Goal: Task Accomplishment & Management: Use online tool/utility

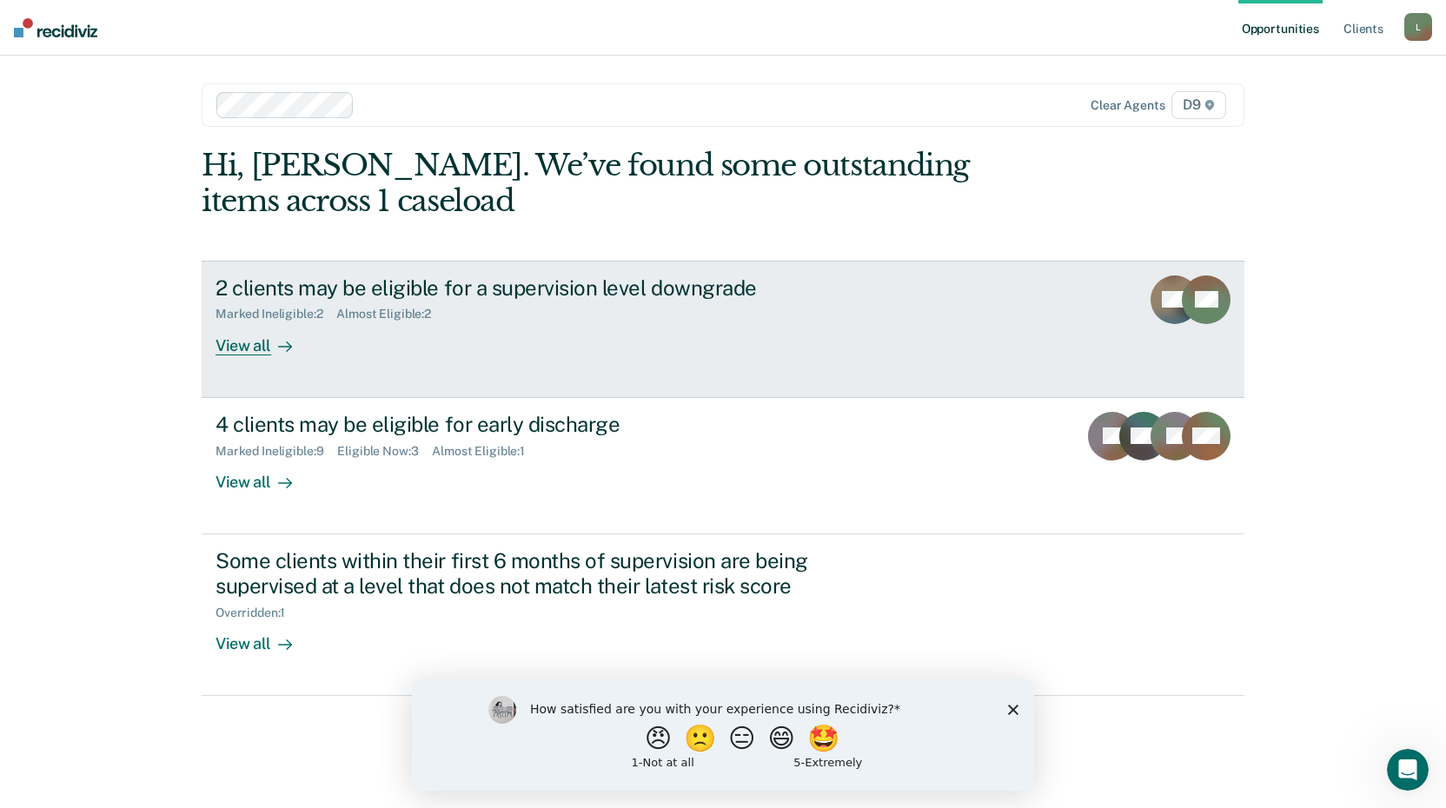
click at [241, 357] on link "2 clients may be eligible for a supervision level downgrade Marked Ineligible :…" at bounding box center [723, 329] width 1042 height 137
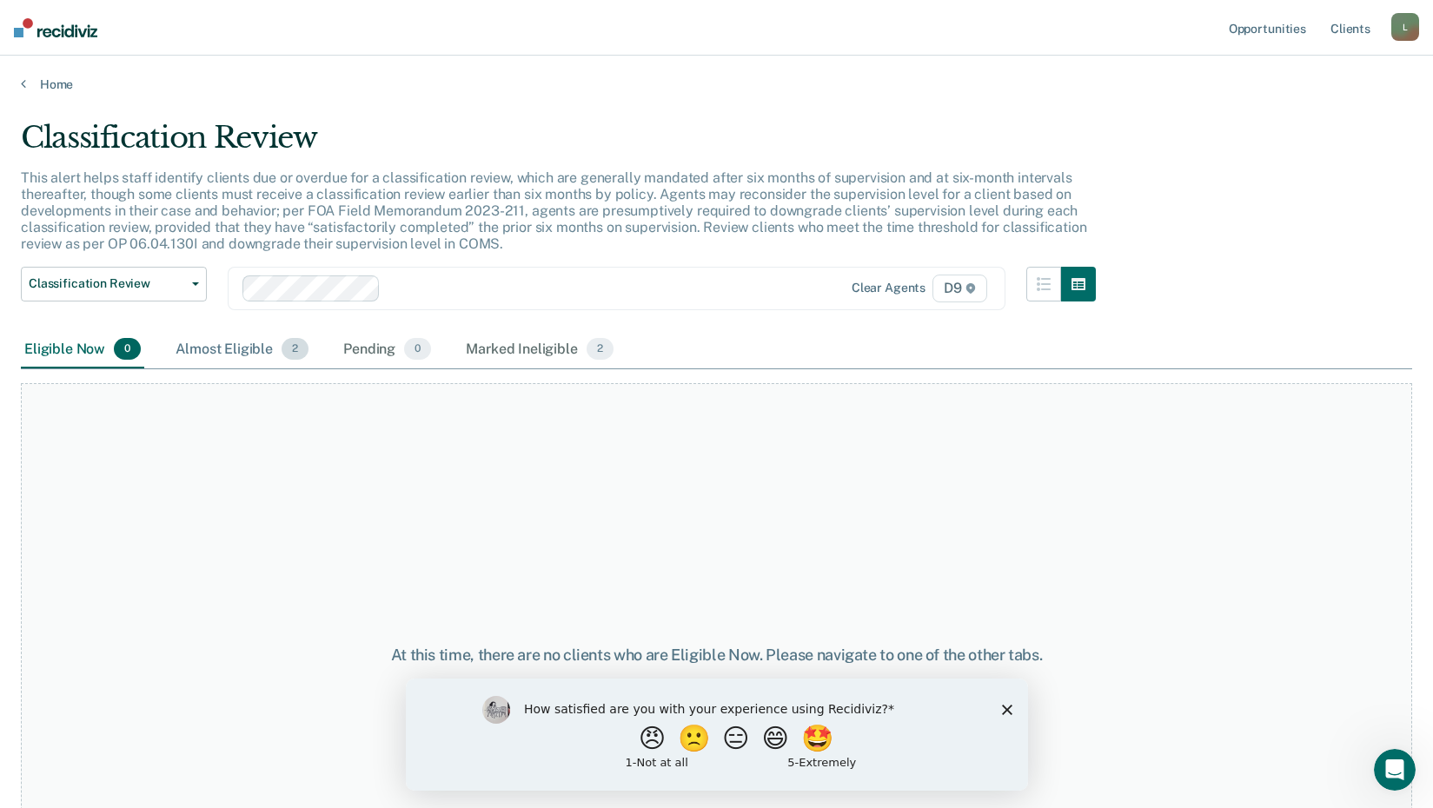
click at [240, 348] on div "Almost Eligible 2" at bounding box center [242, 350] width 140 height 38
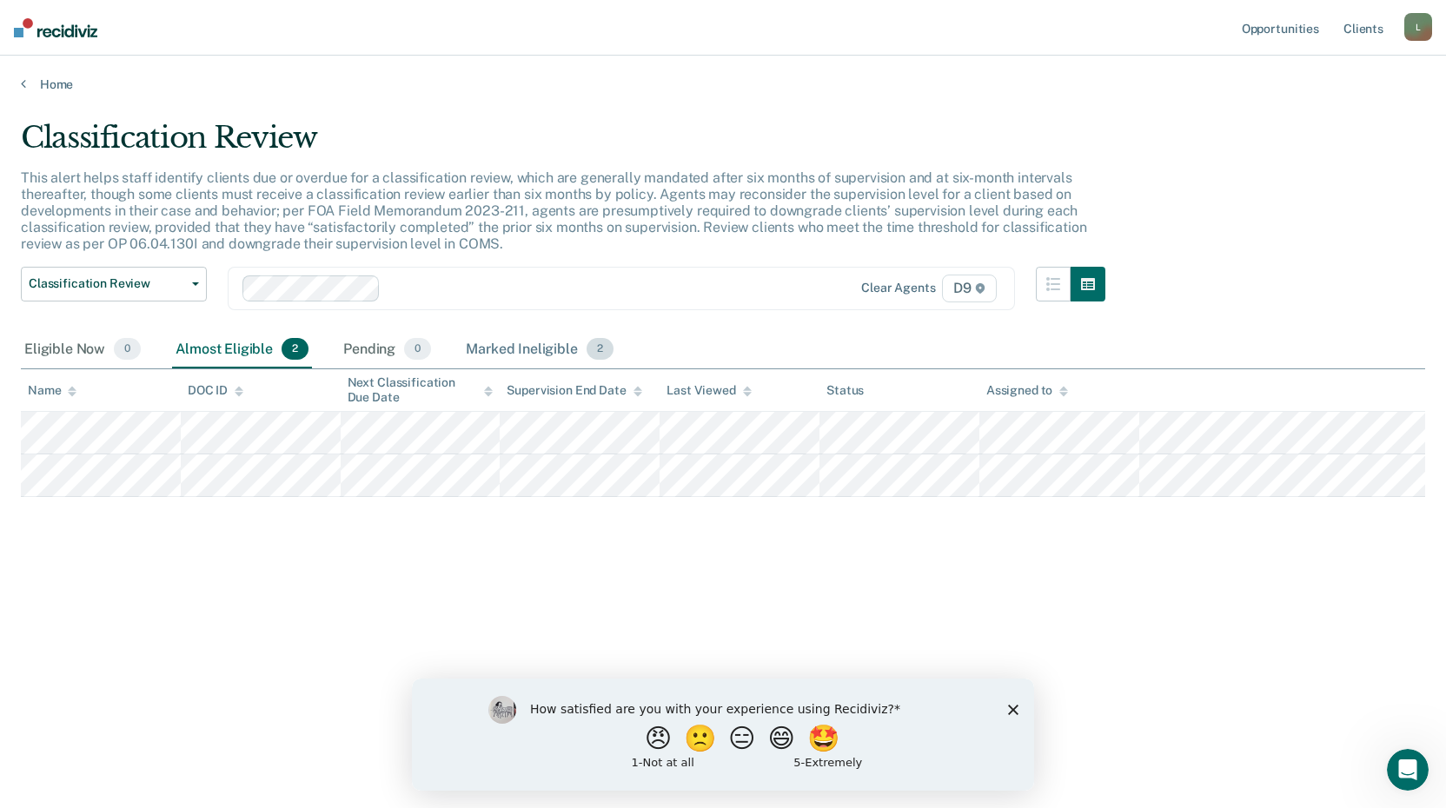
click at [503, 336] on div "Marked Ineligible 2" at bounding box center [539, 350] width 155 height 38
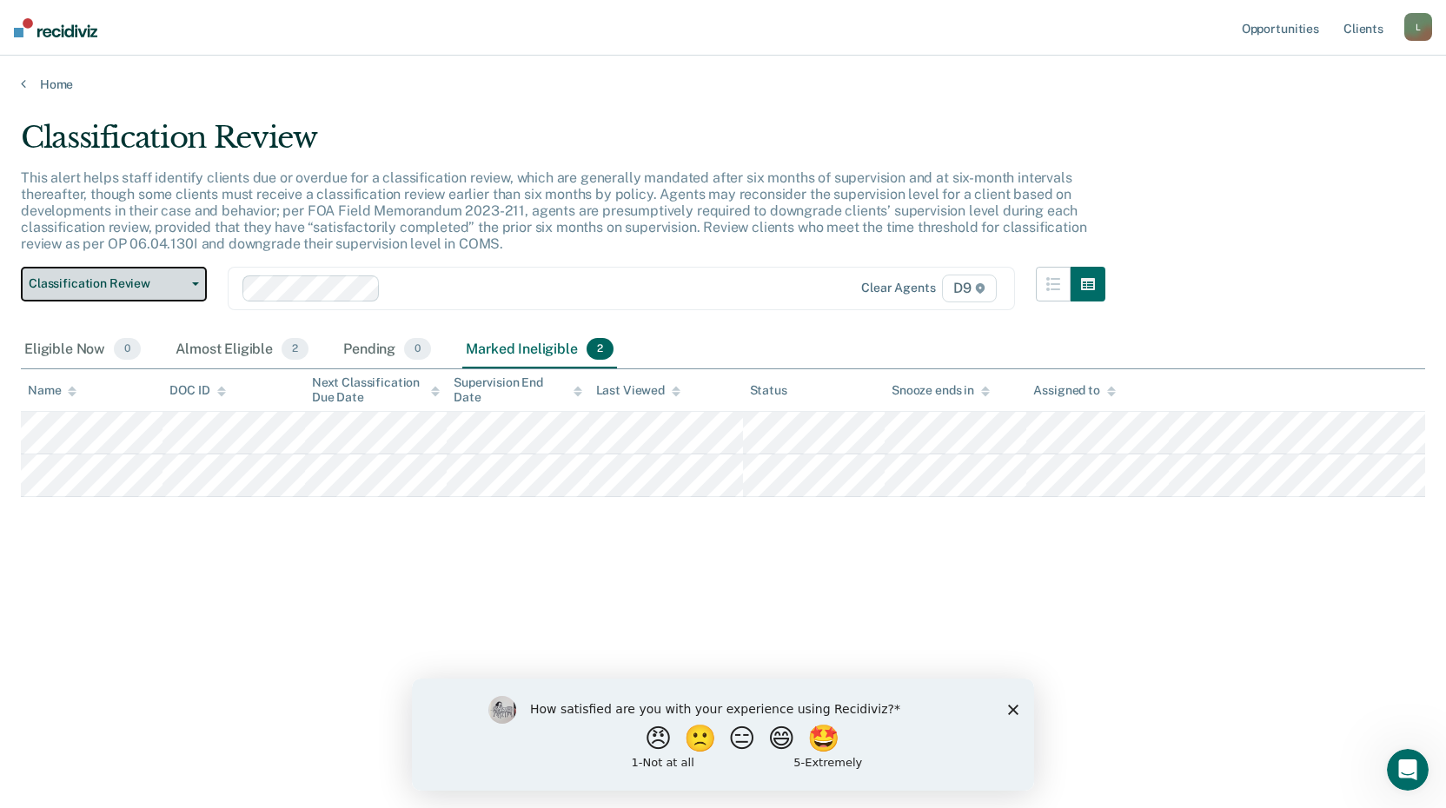
click at [202, 296] on button "Classification Review" at bounding box center [114, 284] width 186 height 35
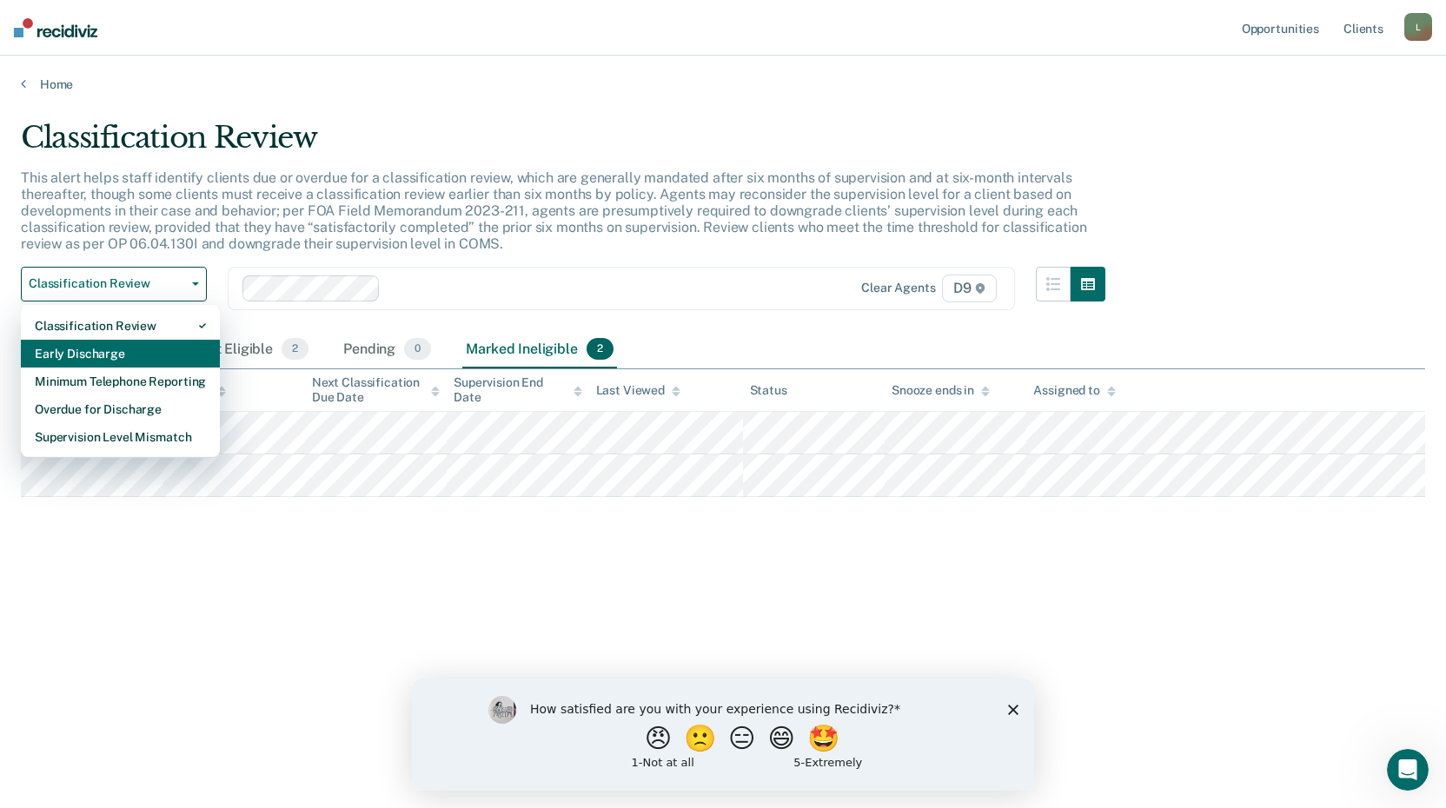
click at [125, 350] on div "Early Discharge" at bounding box center [120, 354] width 171 height 28
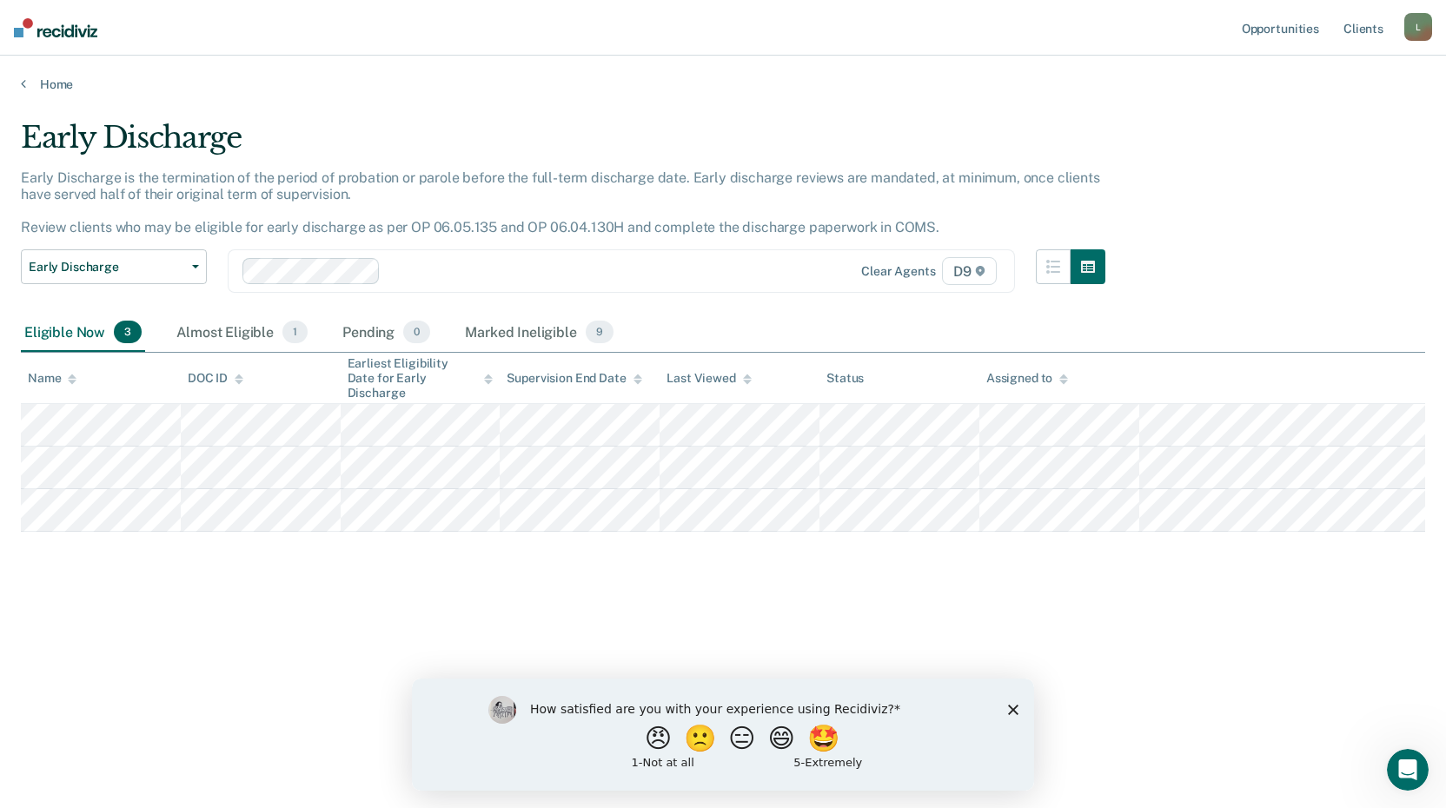
click at [68, 326] on div "Eligible Now 3" at bounding box center [83, 333] width 124 height 38
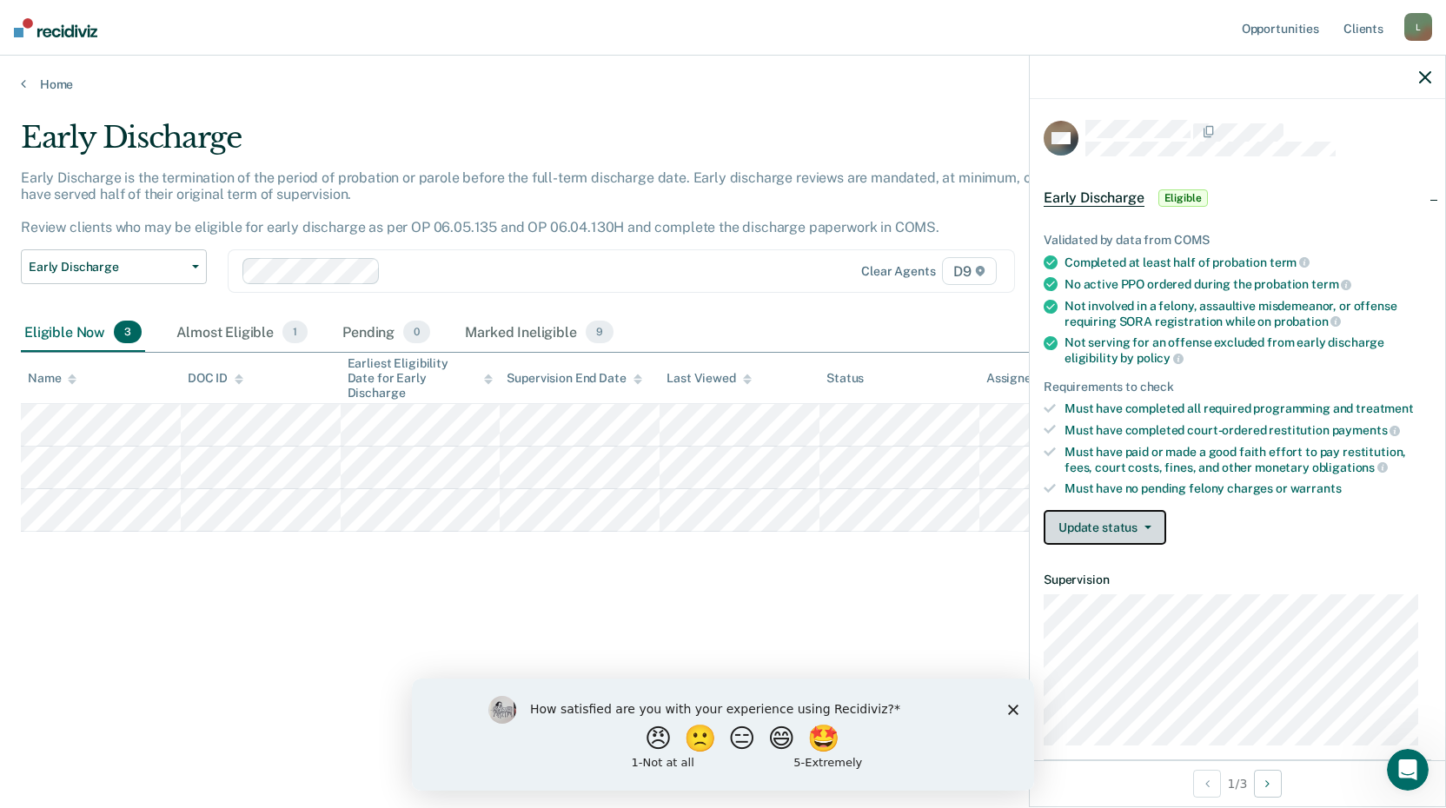
click at [1145, 531] on button "Update status" at bounding box center [1104, 527] width 122 height 35
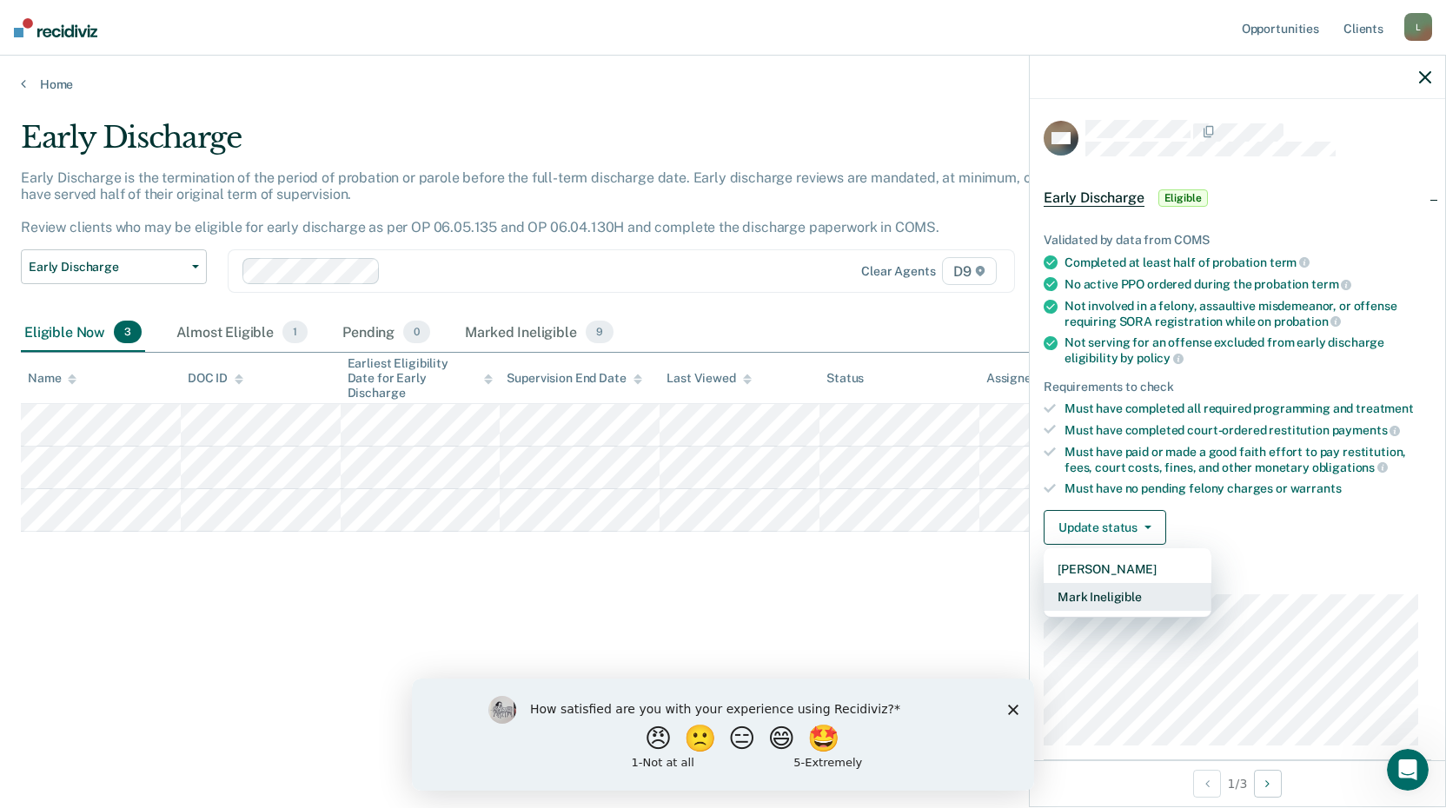
click at [1113, 602] on button "Mark Ineligible" at bounding box center [1127, 597] width 168 height 28
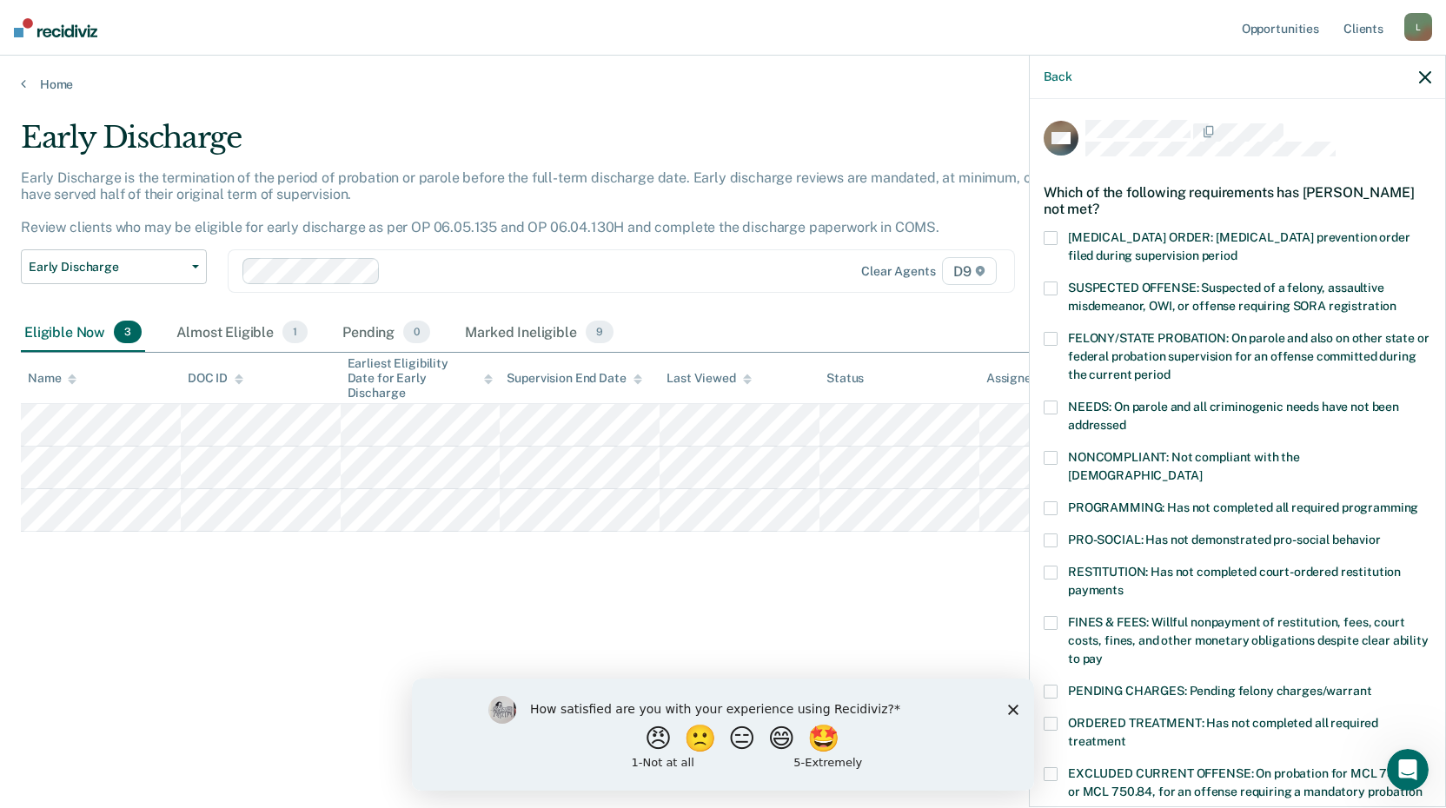
click at [1037, 460] on div "DW Which of the following requirements has [PERSON_NAME] not met? [MEDICAL_DATA…" at bounding box center [1236, 451] width 415 height 705
click at [1049, 458] on span at bounding box center [1050, 458] width 14 height 14
click at [1201, 469] on input "NONCOMPLIANT: Not compliant with the [DEMOGRAPHIC_DATA]" at bounding box center [1201, 469] width 0 height 0
click at [1051, 501] on span at bounding box center [1050, 508] width 14 height 14
click at [1418, 501] on input "PROGRAMMING: Has not completed all required programming" at bounding box center [1418, 501] width 0 height 0
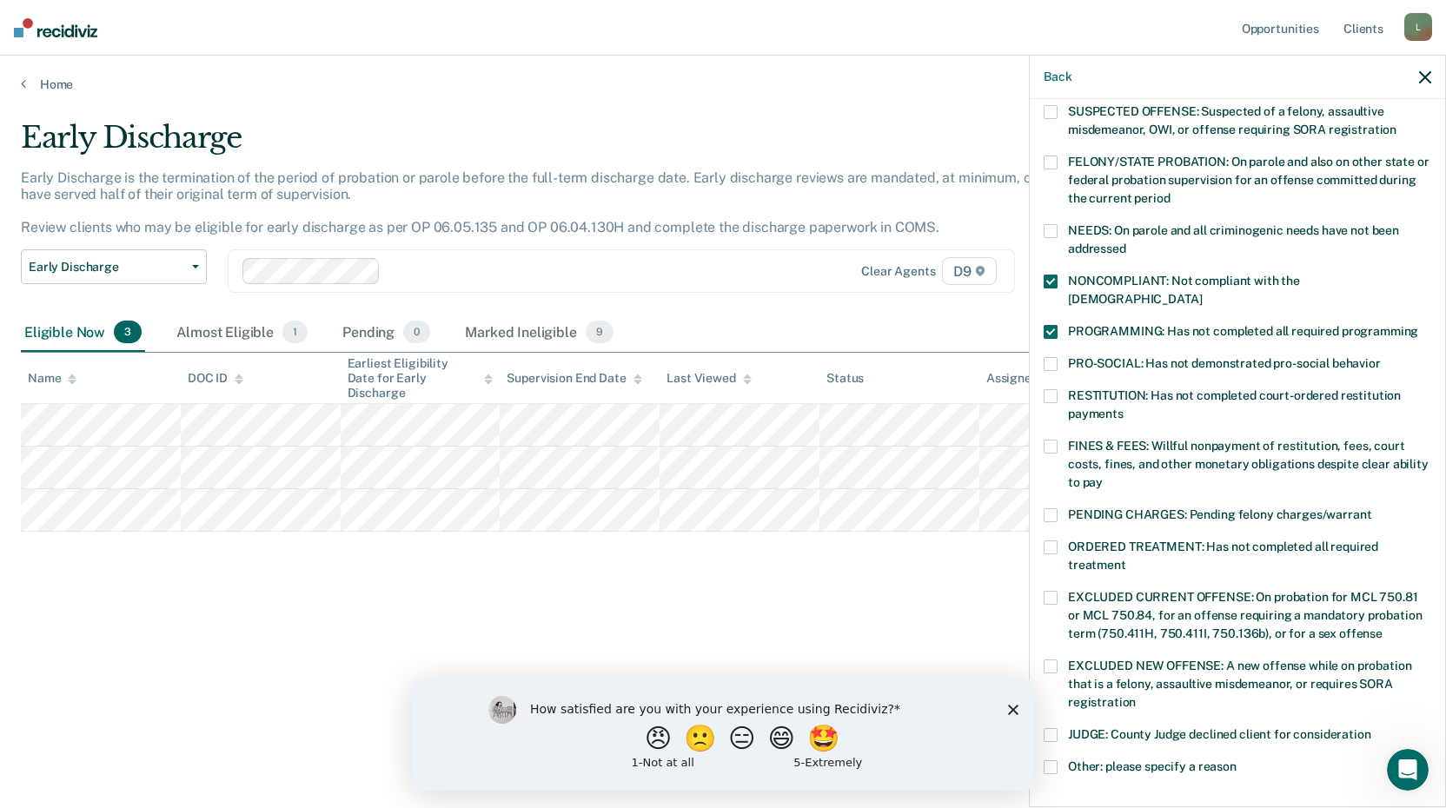
scroll to position [261, 0]
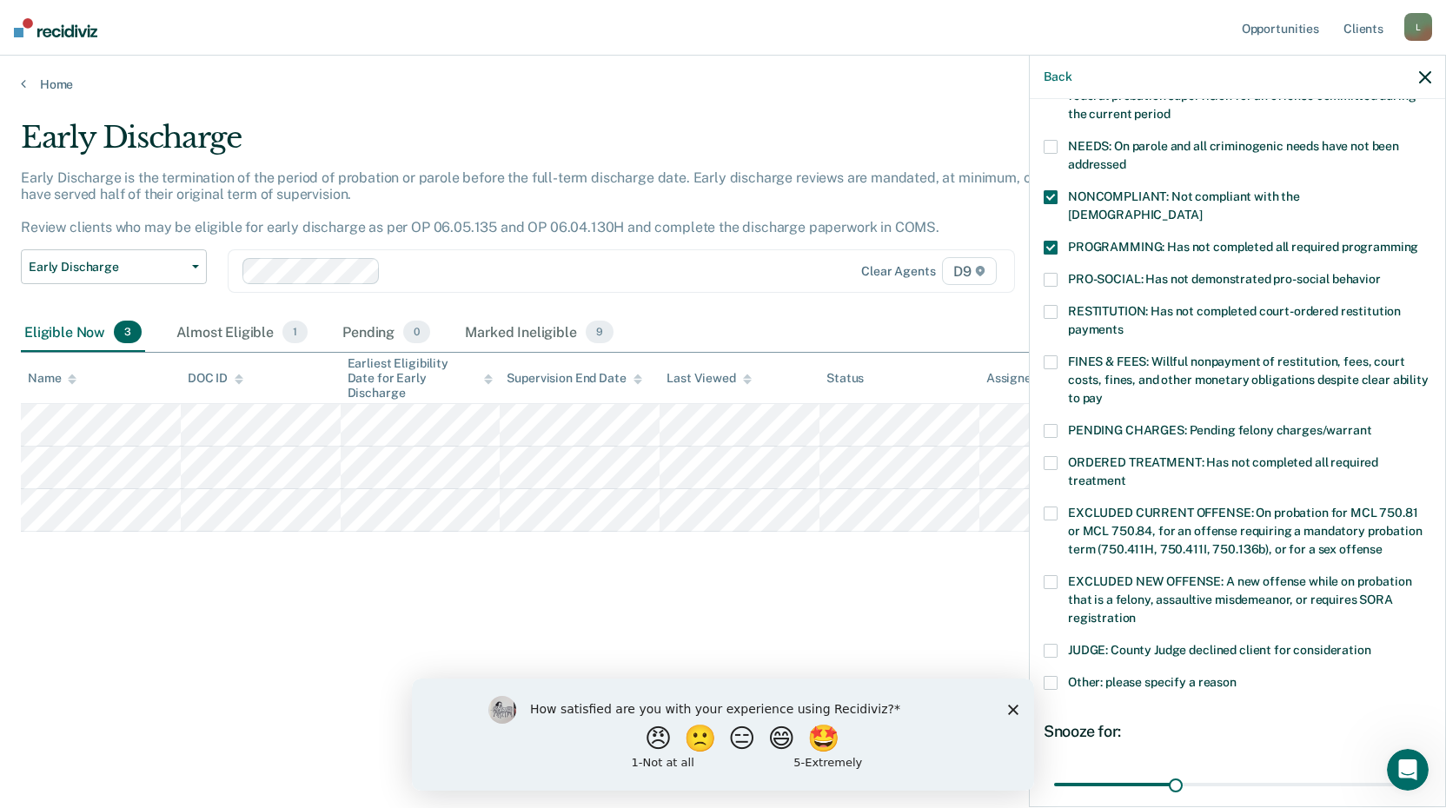
click at [1048, 456] on span at bounding box center [1050, 463] width 14 height 14
click at [1126, 474] on input "ORDERED TREATMENT: Has not completed all required treatment" at bounding box center [1126, 474] width 0 height 0
click at [1050, 676] on span at bounding box center [1050, 683] width 14 height 14
click at [1236, 676] on input "Other: please specify a reason" at bounding box center [1236, 676] width 0 height 0
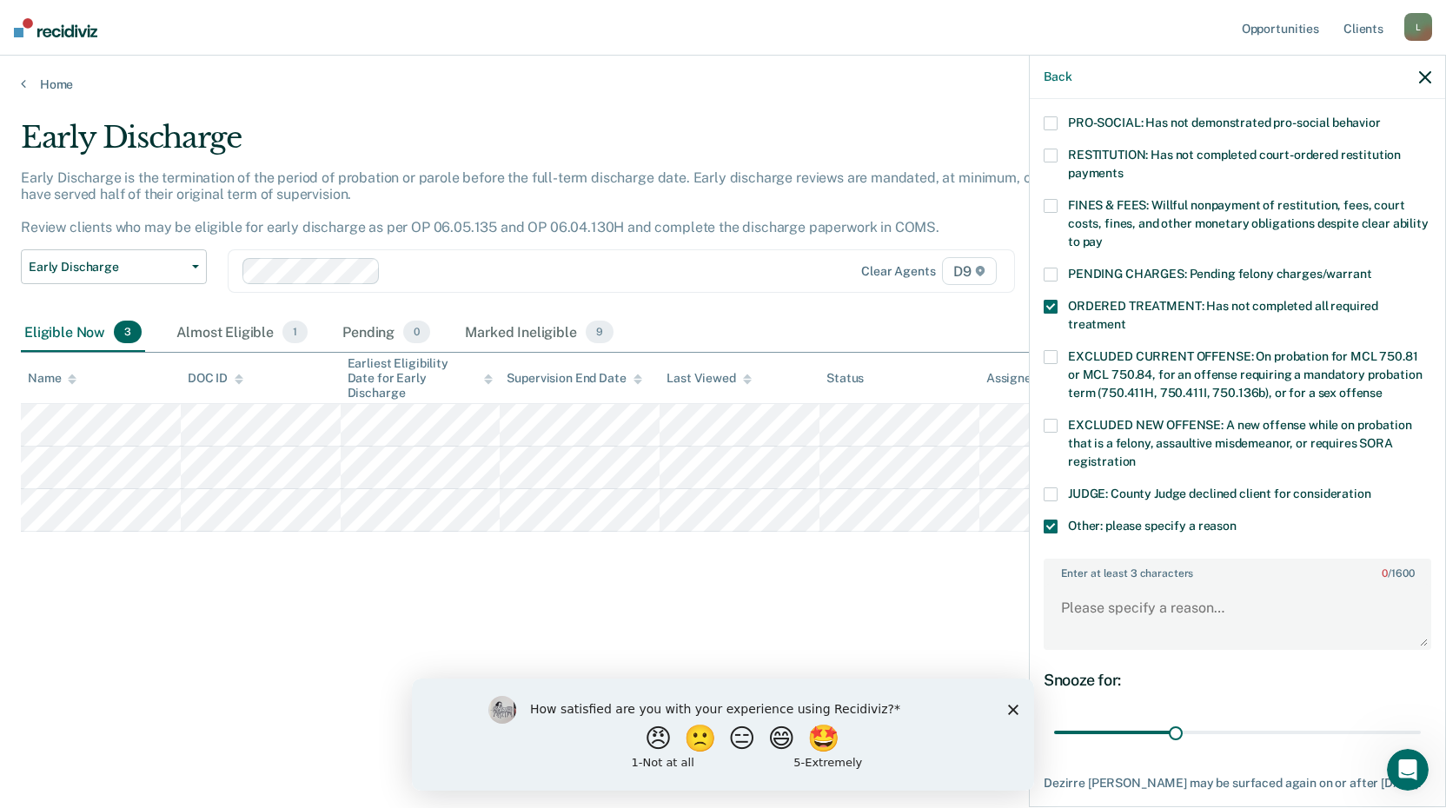
scroll to position [508, 0]
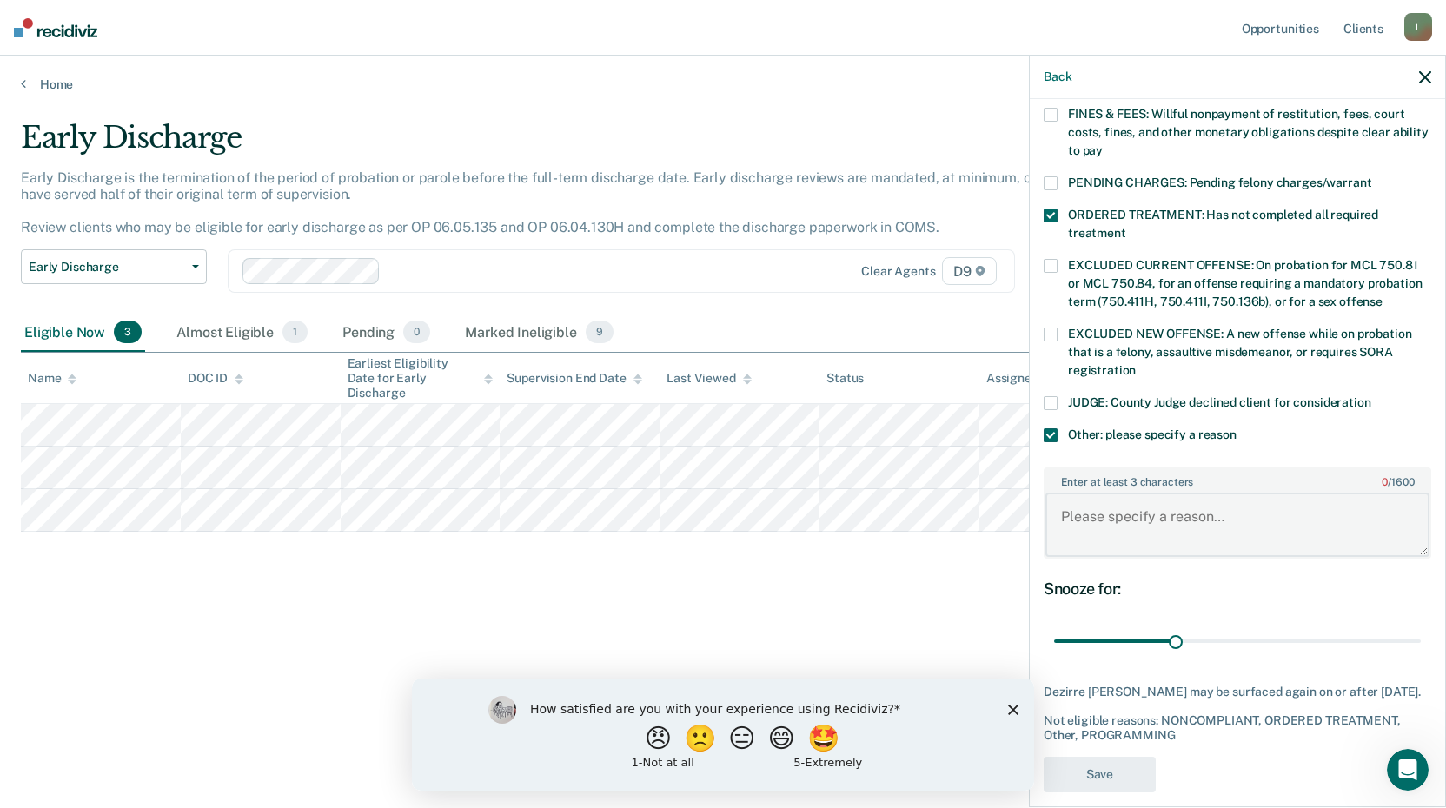
click at [1112, 496] on textarea "Enter at least 3 characters 0 / 1600" at bounding box center [1237, 525] width 384 height 64
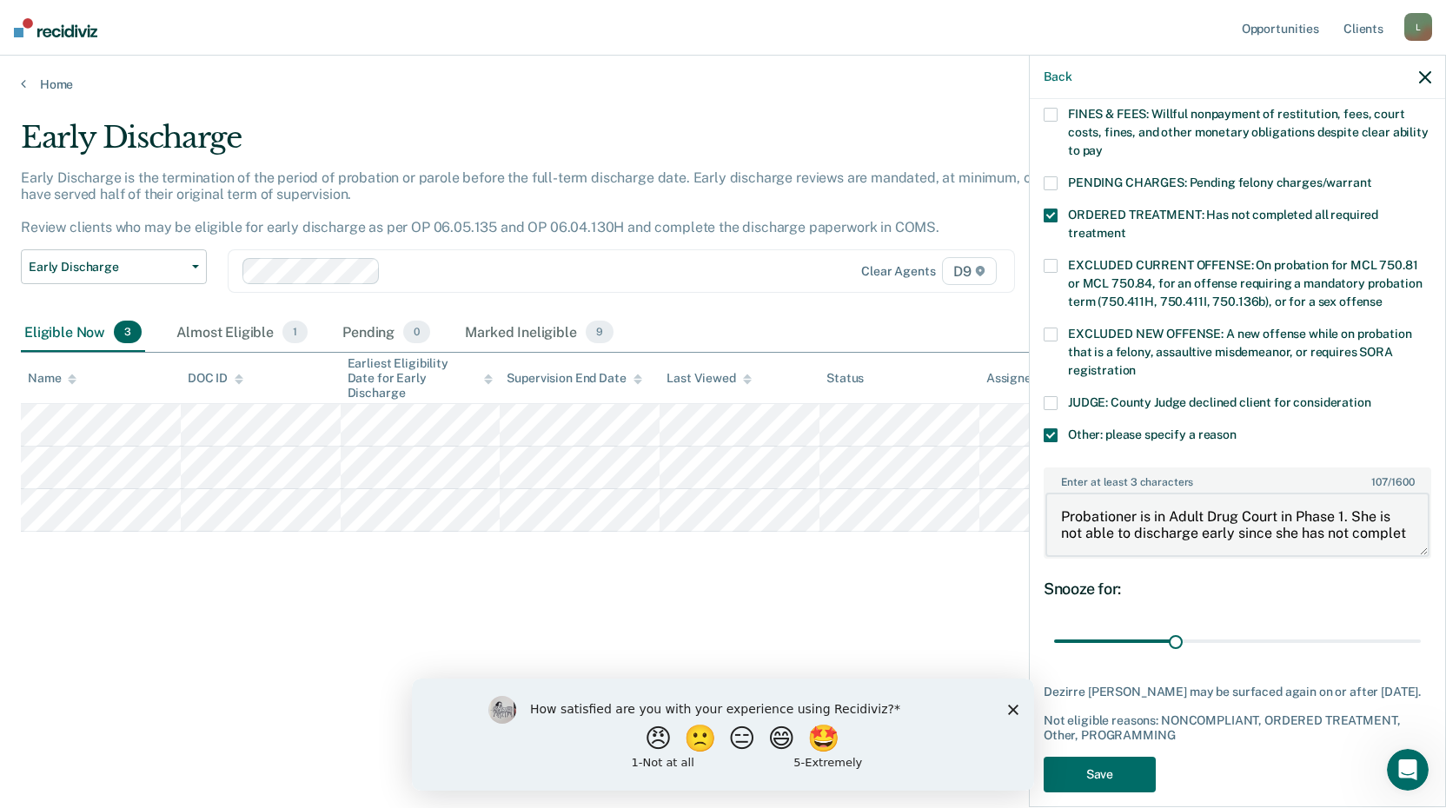
scroll to position [3, 0]
type textarea "Probationer is in Adult Drug Court in Phase 1. She is not able to discharge ear…"
click at [1105, 757] on button "Save" at bounding box center [1099, 775] width 112 height 36
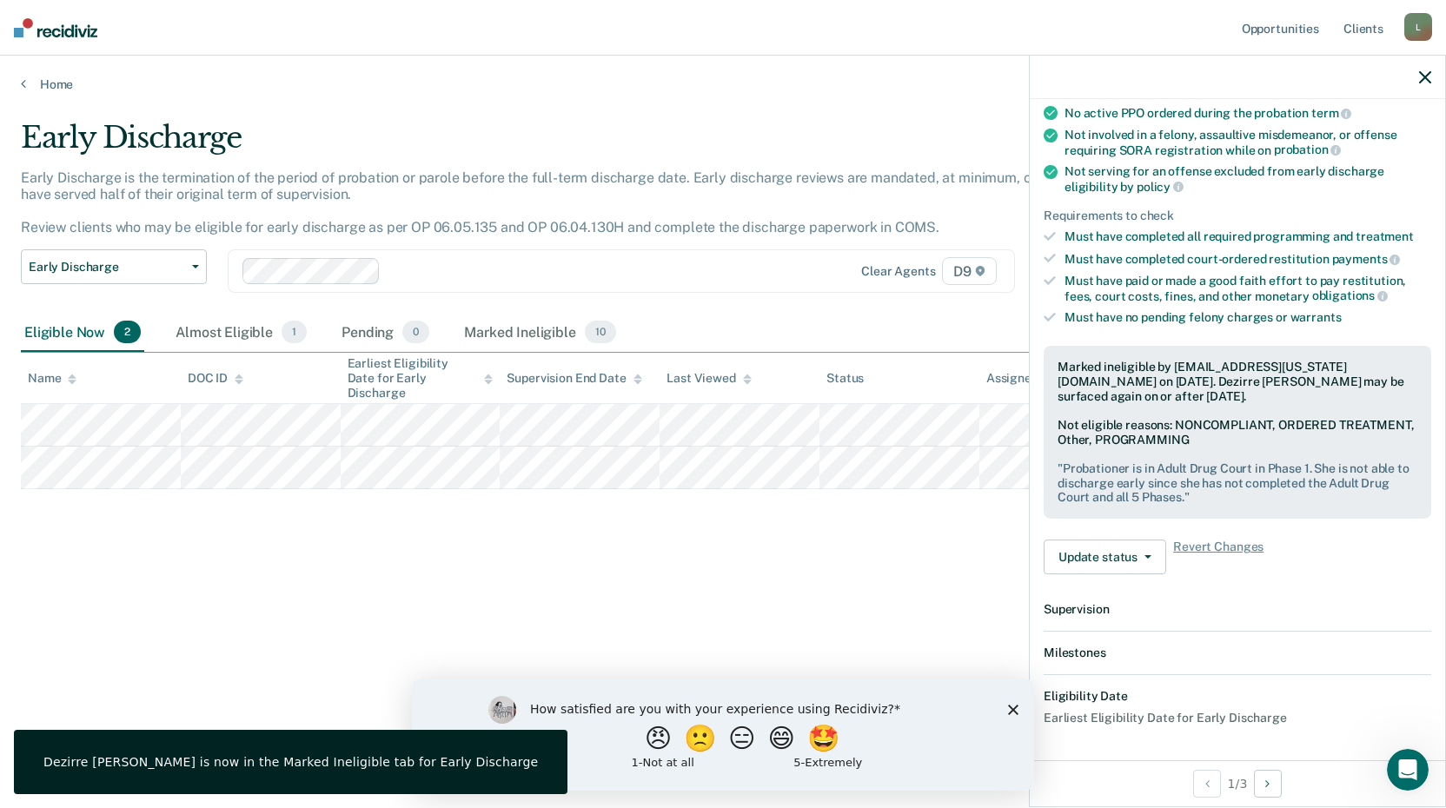
scroll to position [385, 0]
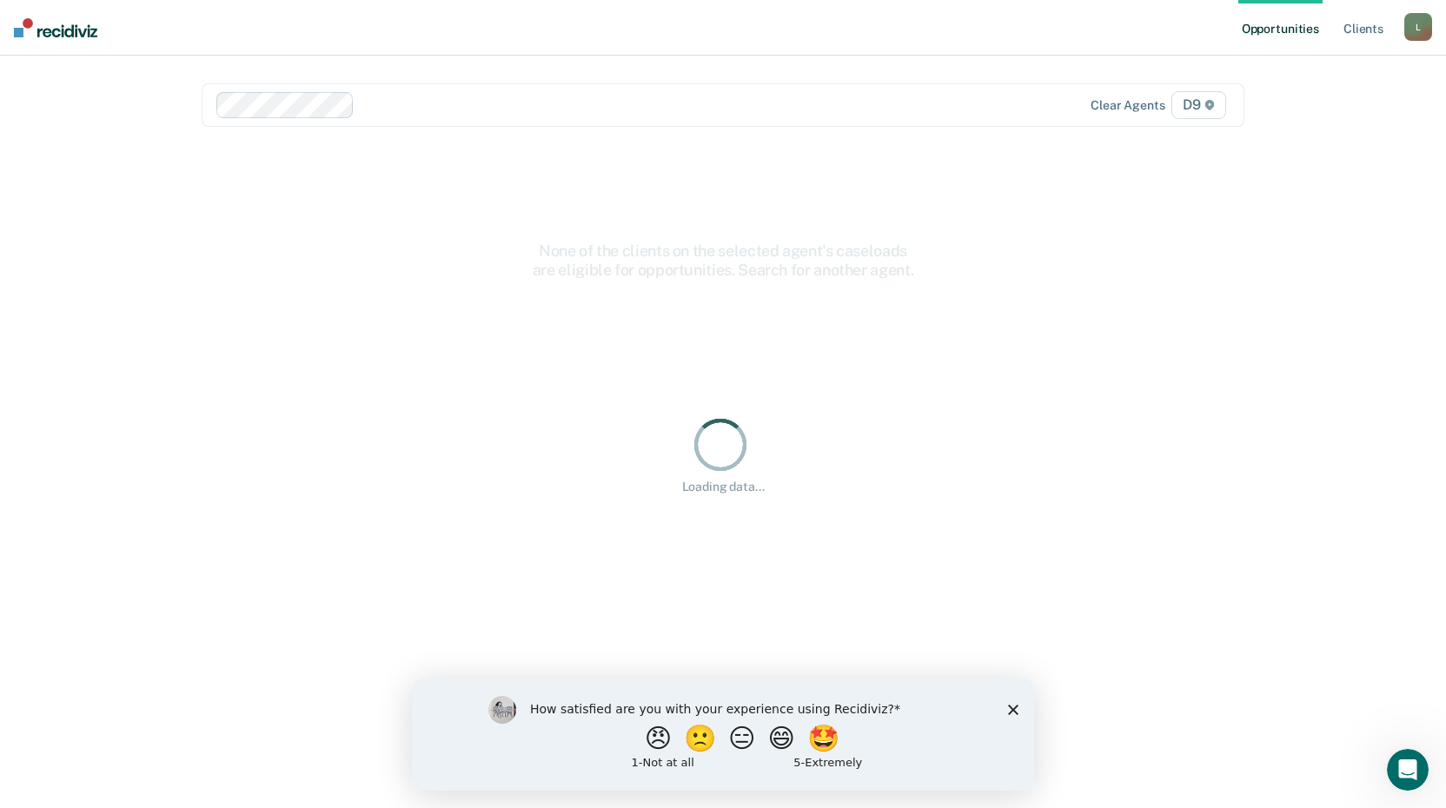
click at [1006, 709] on div "How satisfied are you with your experience using Recidiviz? 😠 🙁 😑 😄 🤩 1 - Not a…" at bounding box center [723, 734] width 622 height 112
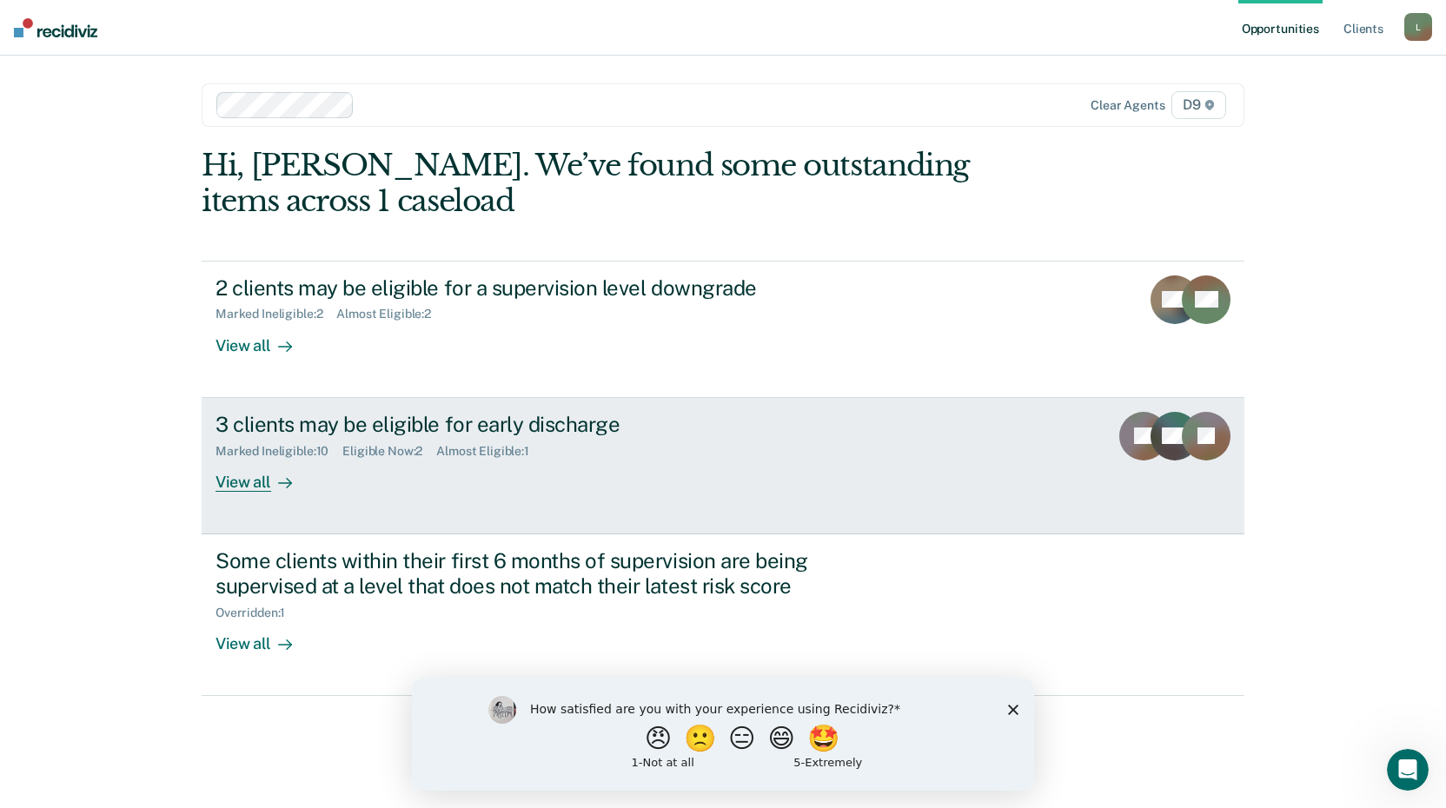
click at [255, 480] on div "View all" at bounding box center [263, 475] width 97 height 34
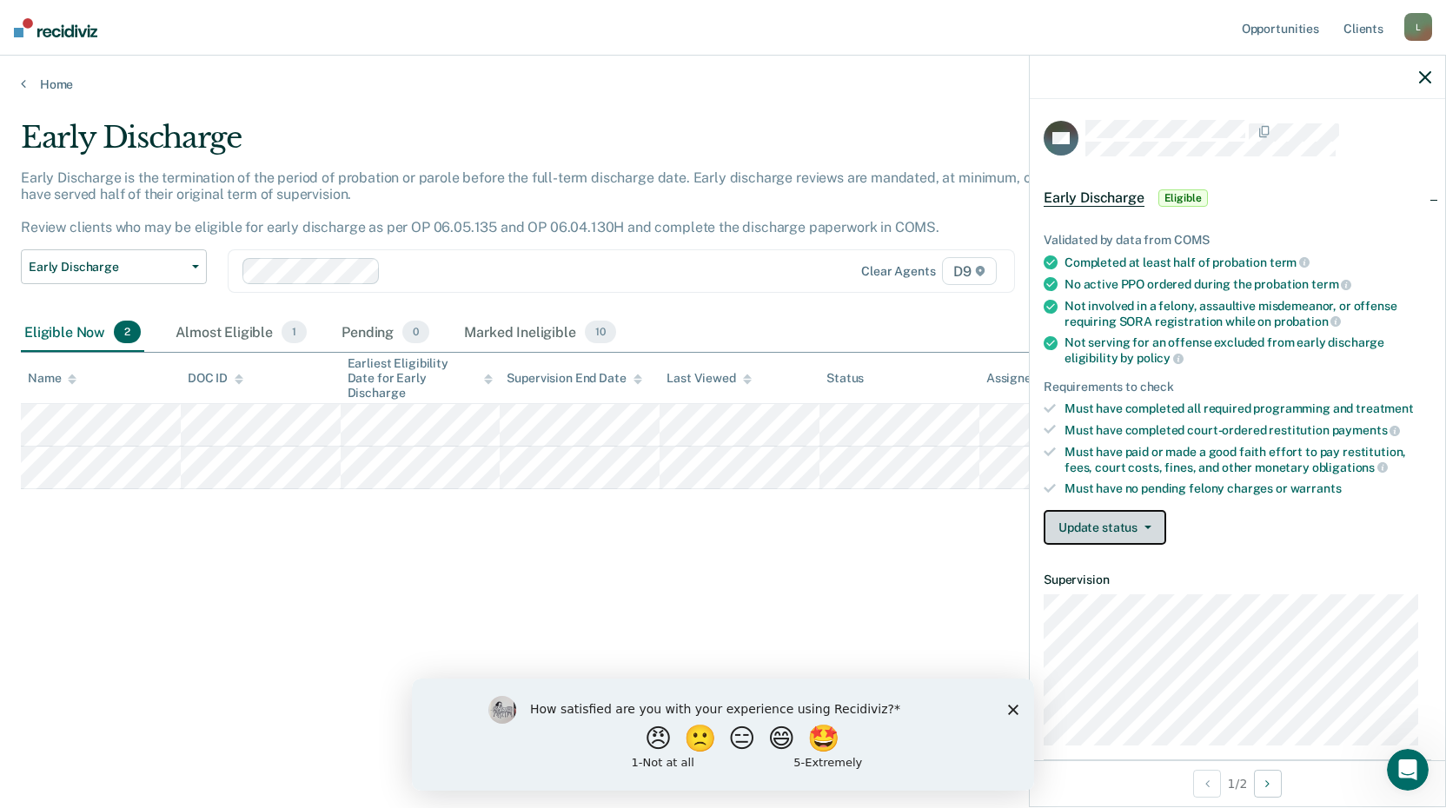
click at [1098, 519] on button "Update status" at bounding box center [1104, 527] width 122 height 35
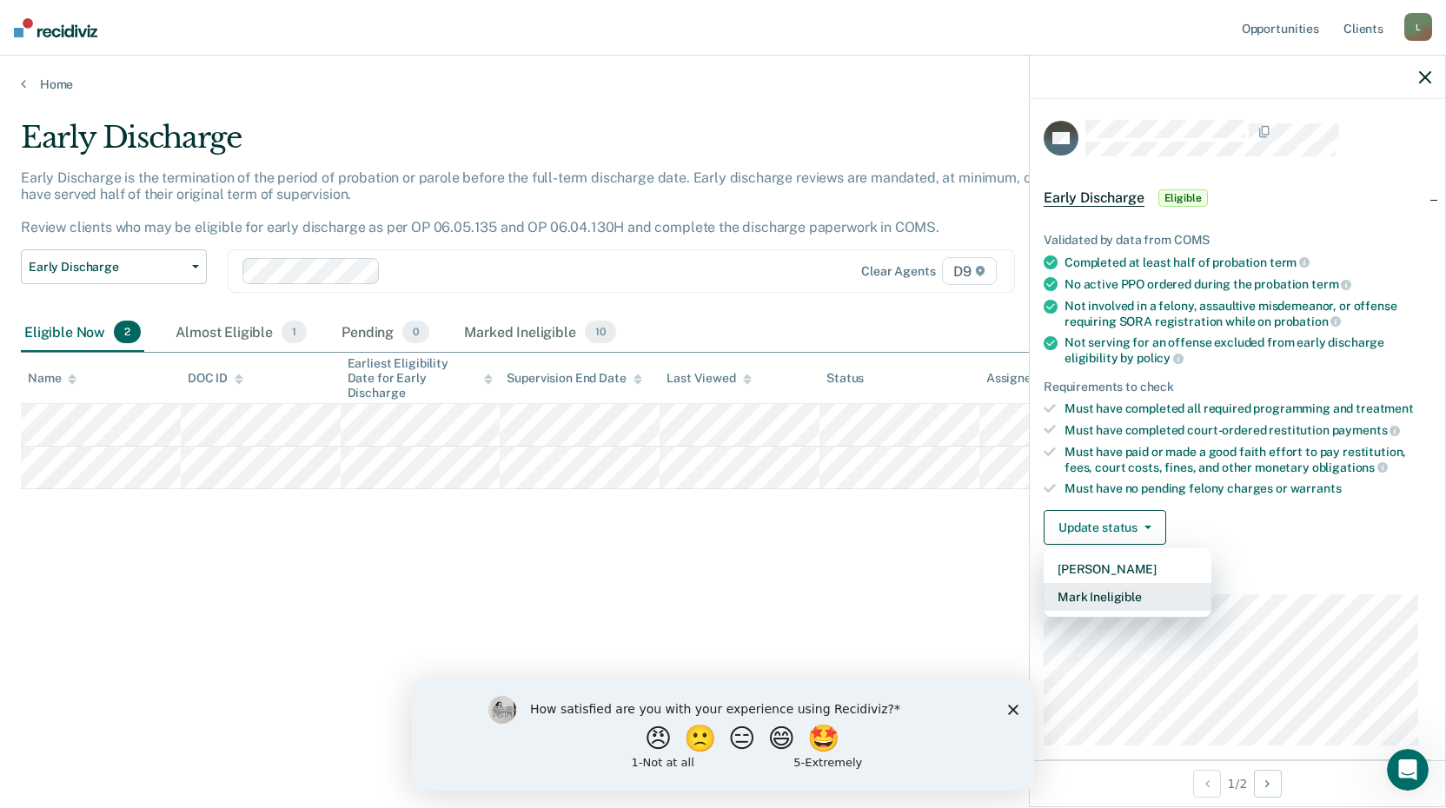
click at [1128, 597] on button "Mark Ineligible" at bounding box center [1127, 597] width 168 height 28
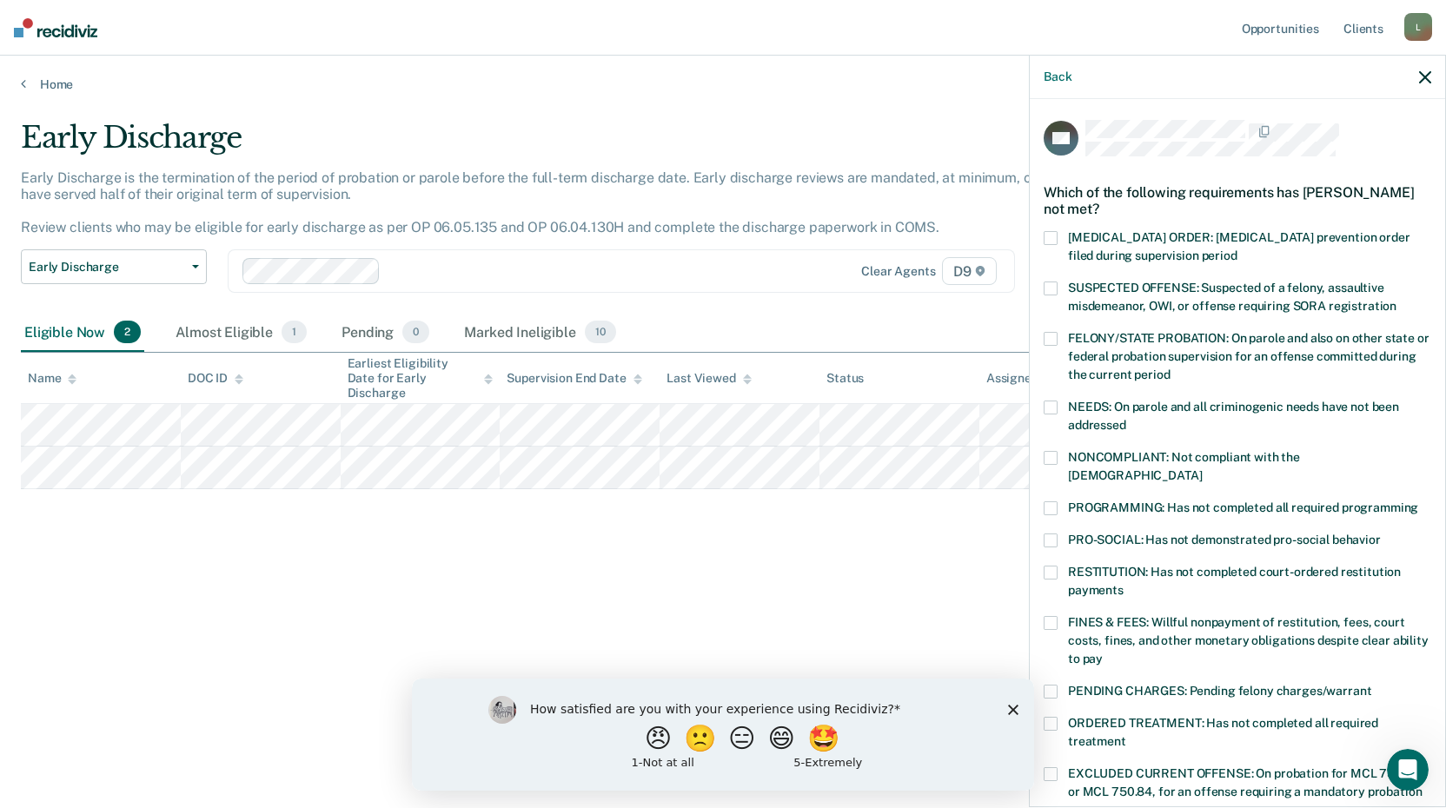
click at [1058, 336] on label "FELONY/STATE PROBATION: On parole and also on other state or federal probation …" at bounding box center [1236, 359] width 387 height 55
click at [1169, 368] on input "FELONY/STATE PROBATION: On parole and also on other state or federal probation …" at bounding box center [1169, 368] width 0 height 0
click at [1052, 334] on span at bounding box center [1050, 339] width 14 height 14
click at [1169, 368] on input "FELONY/STATE PROBATION: On parole and also on other state or federal probation …" at bounding box center [1169, 368] width 0 height 0
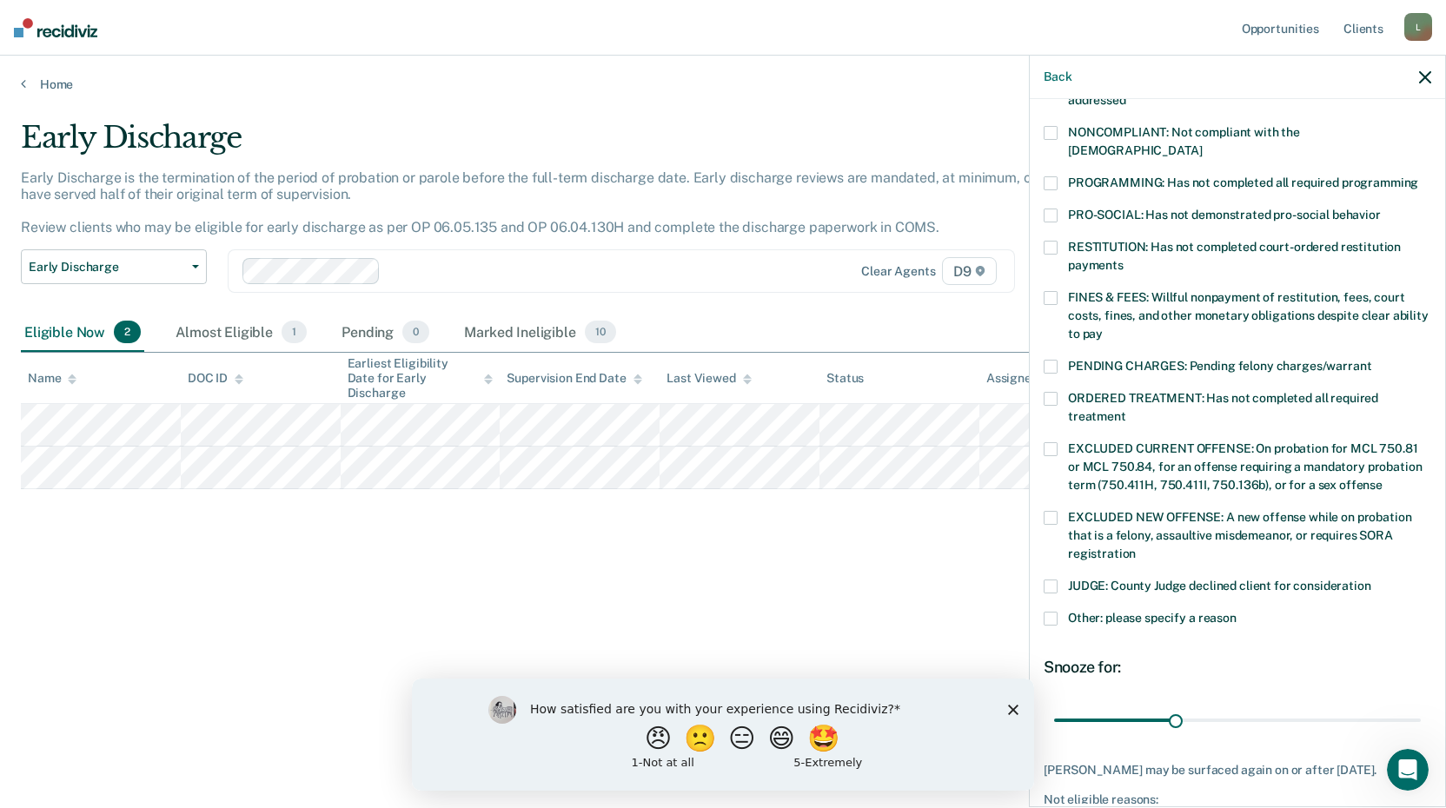
scroll to position [347, 0]
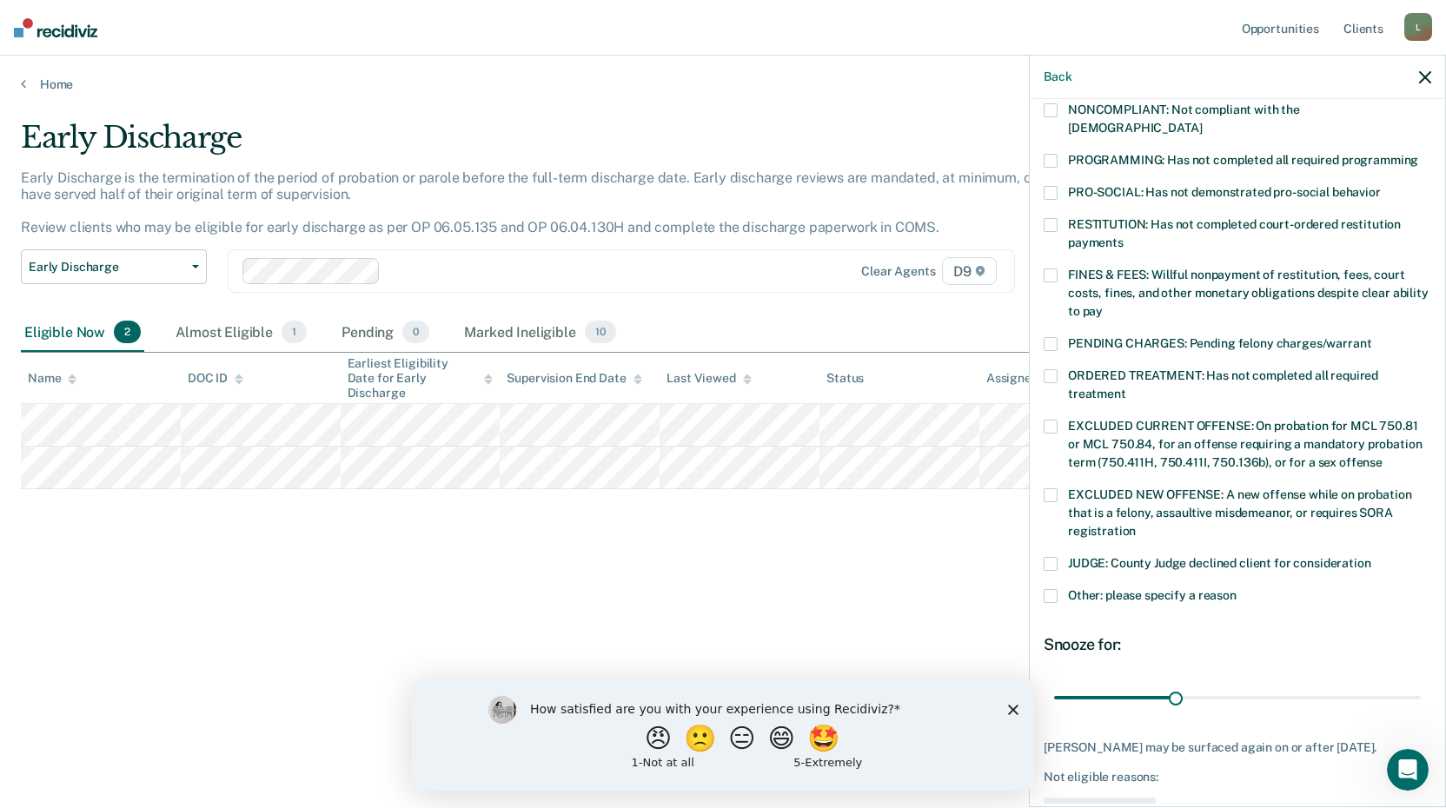
click at [1048, 589] on span at bounding box center [1050, 596] width 14 height 14
click at [1236, 589] on input "Other: please specify a reason" at bounding box center [1236, 589] width 0 height 0
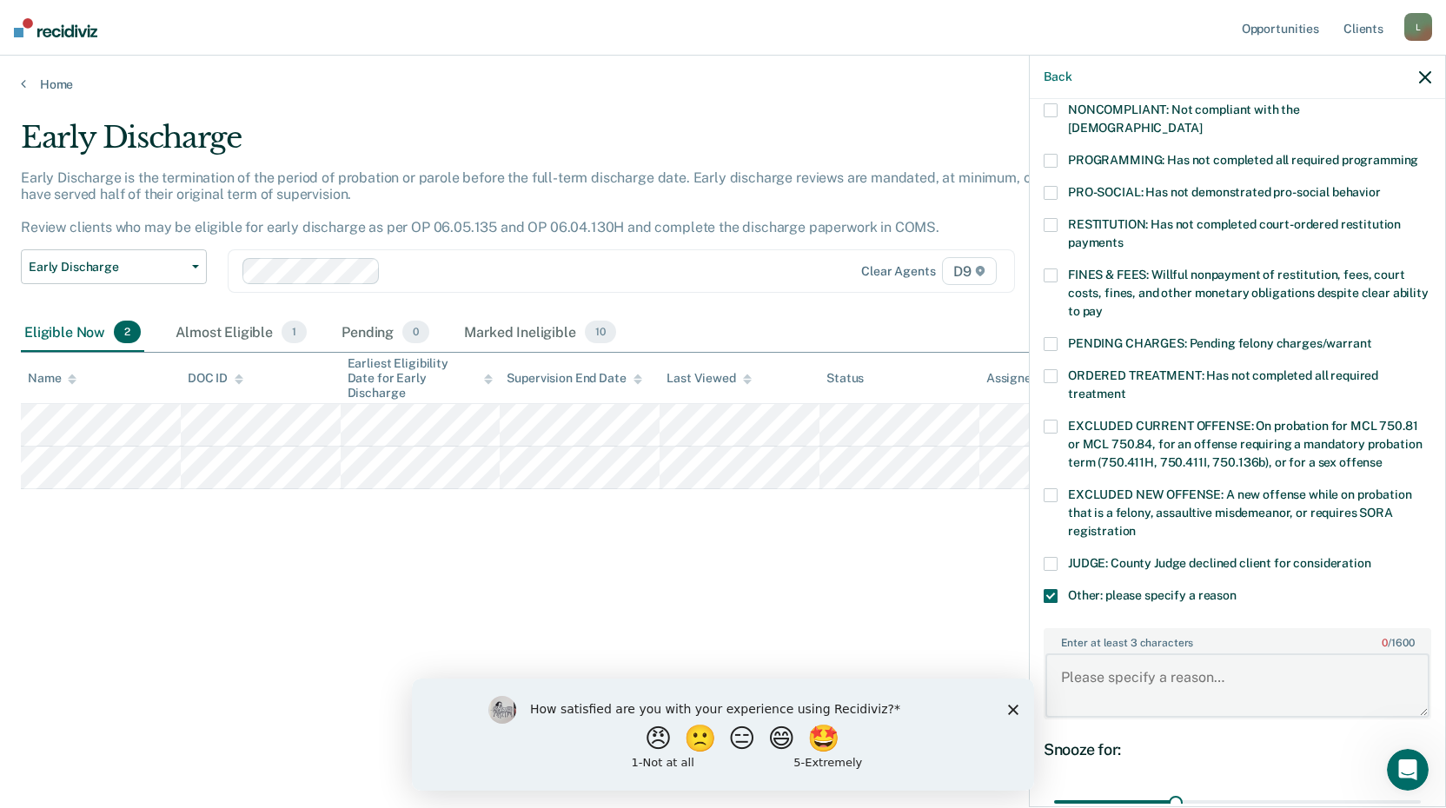
click at [1071, 653] on textarea "Enter at least 3 characters 0 / 1600" at bounding box center [1237, 685] width 384 height 64
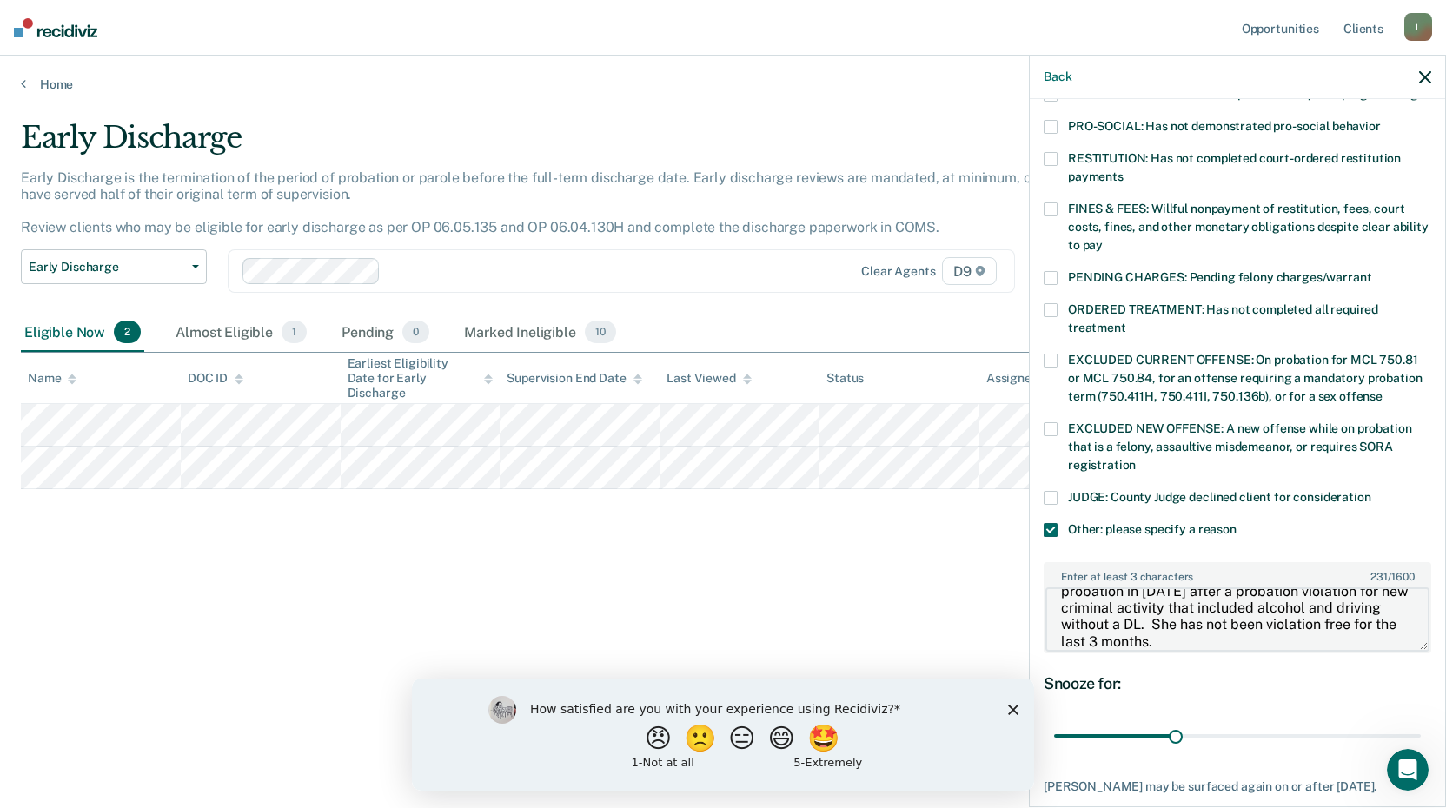
scroll to position [508, 0]
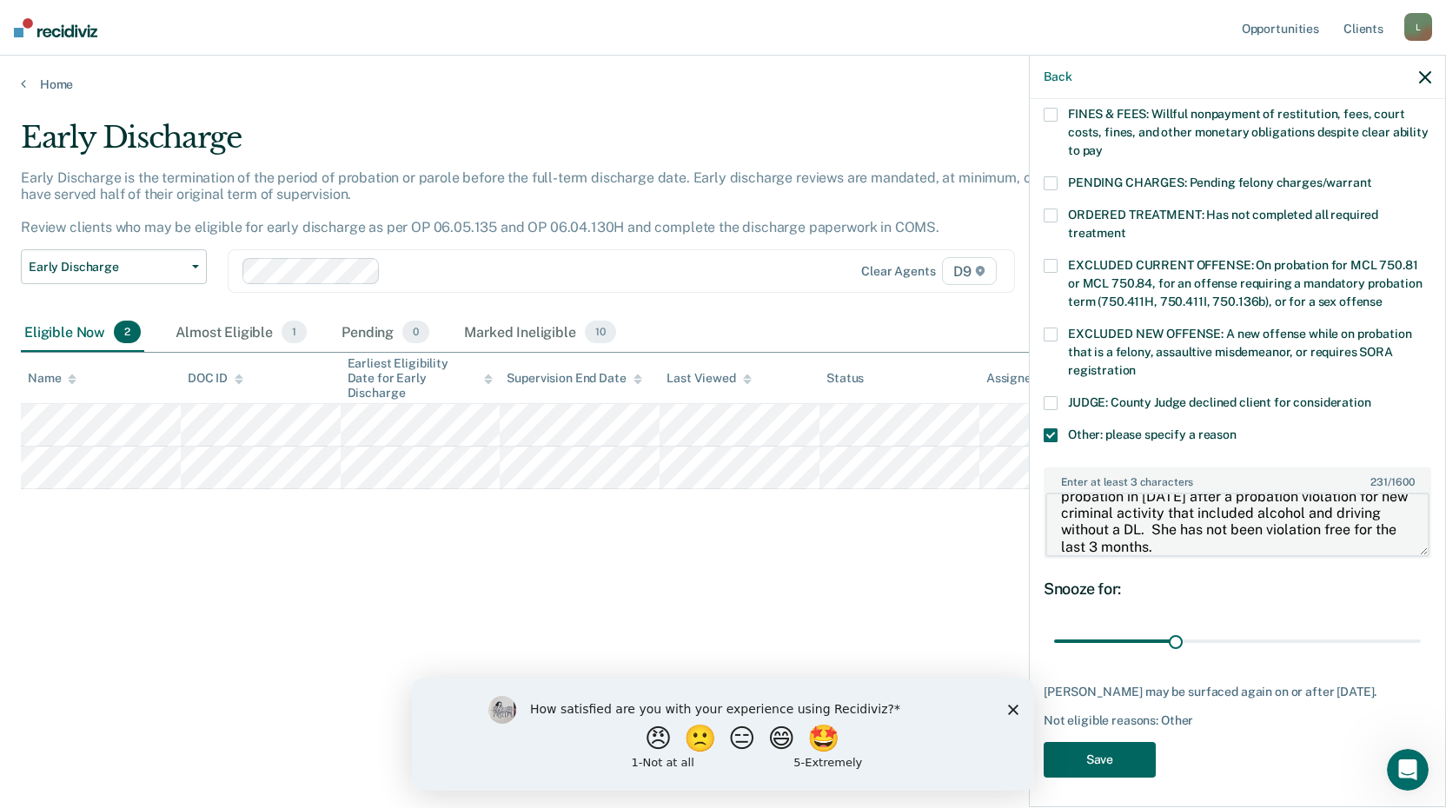
type textarea "The defendant is on for OWI and was reinstated on probation in July 2025 after …"
click at [1119, 755] on button "Save" at bounding box center [1099, 760] width 112 height 36
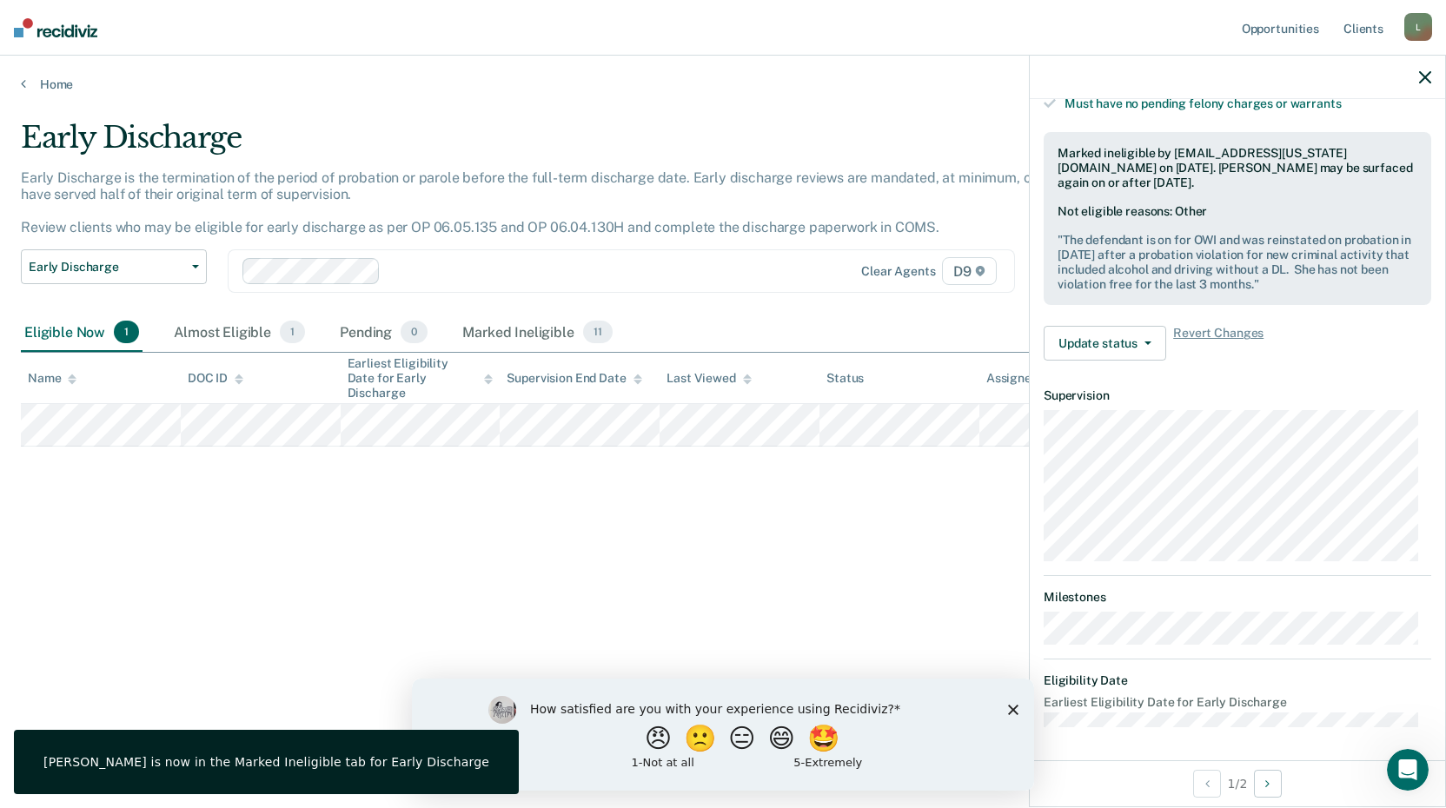
scroll to position [202, 0]
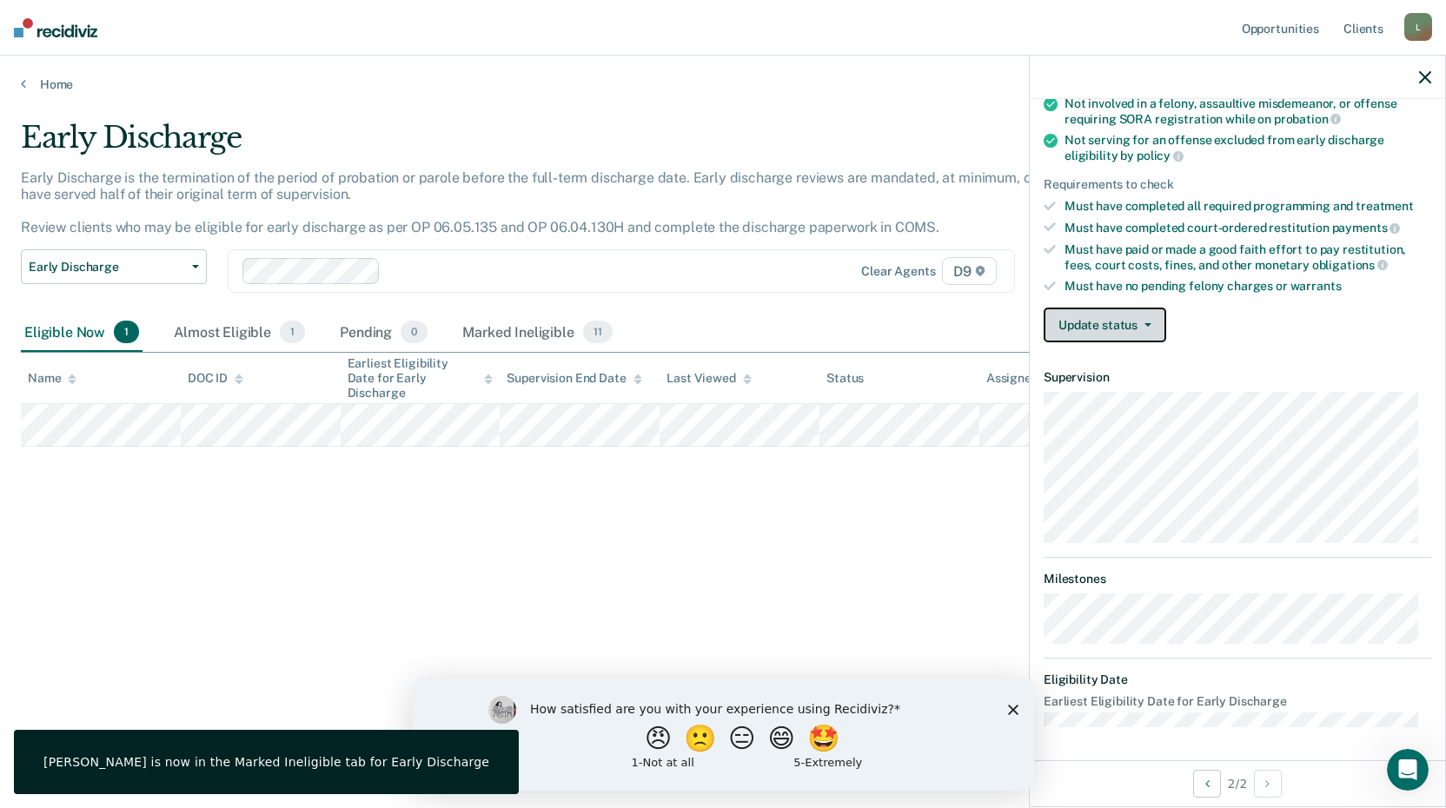
click at [1142, 315] on button "Update status" at bounding box center [1104, 325] width 122 height 35
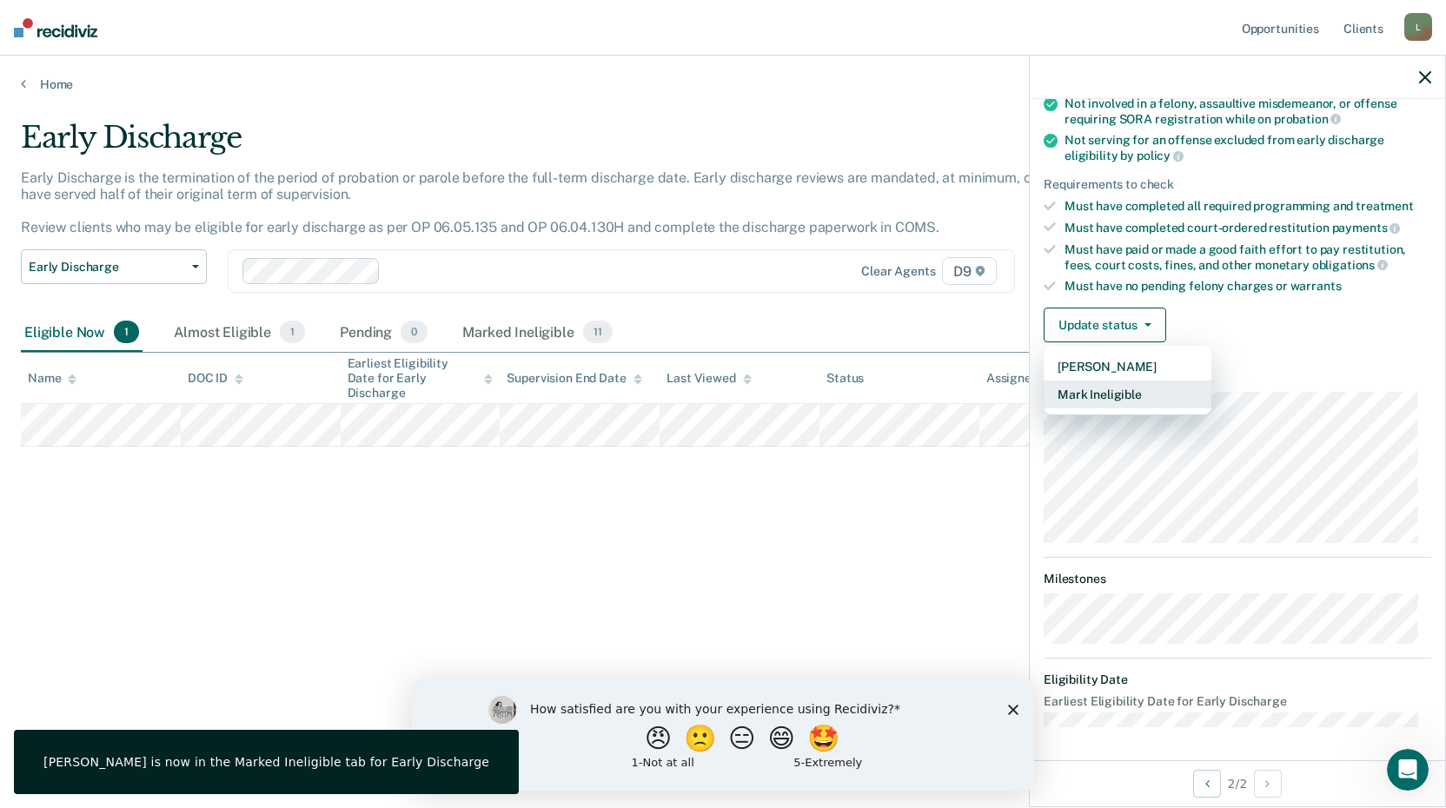
click at [1130, 392] on button "Mark Ineligible" at bounding box center [1127, 395] width 168 height 28
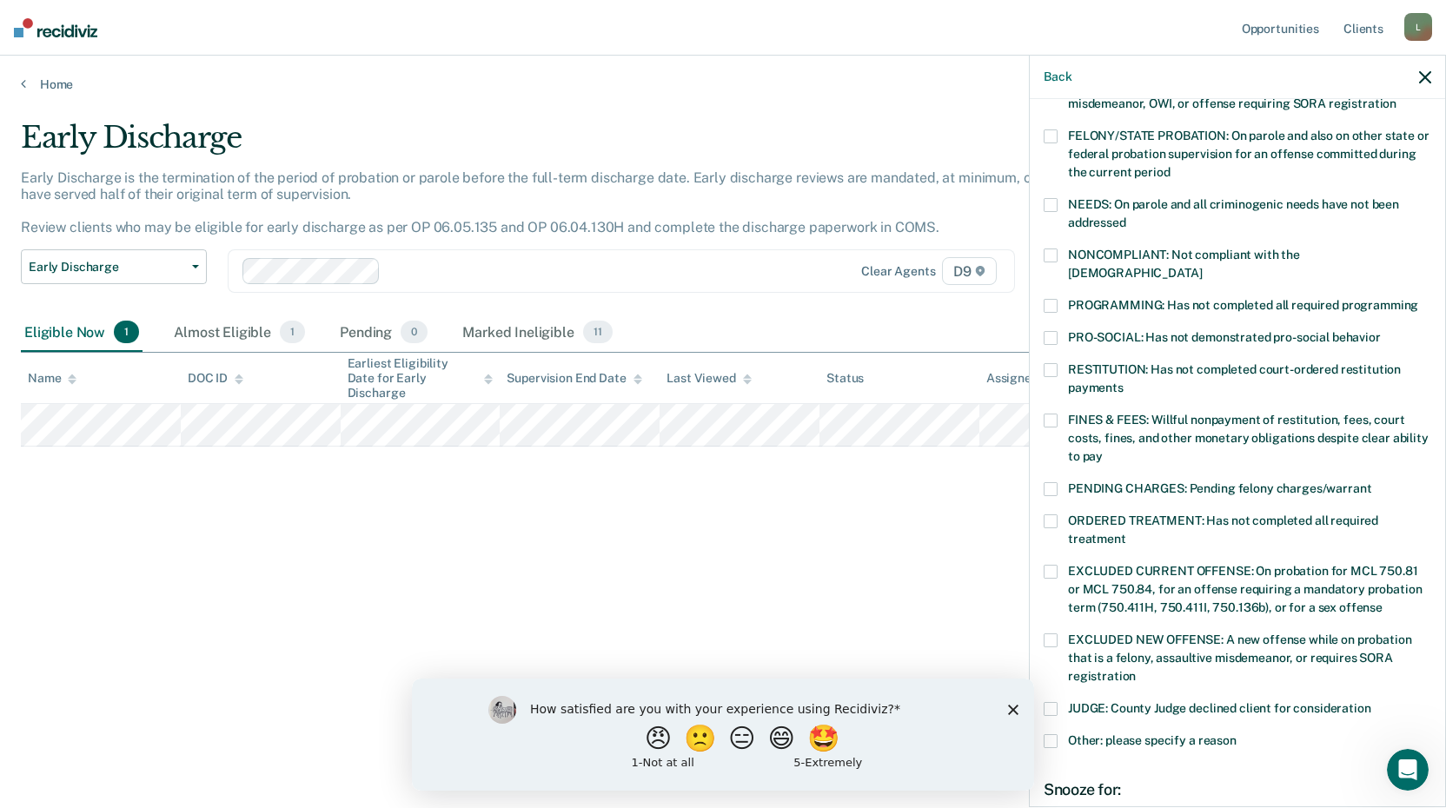
click at [1056, 702] on span at bounding box center [1050, 709] width 14 height 14
click at [1371, 702] on input "JUDGE: County Judge declined client for consideration" at bounding box center [1371, 702] width 0 height 0
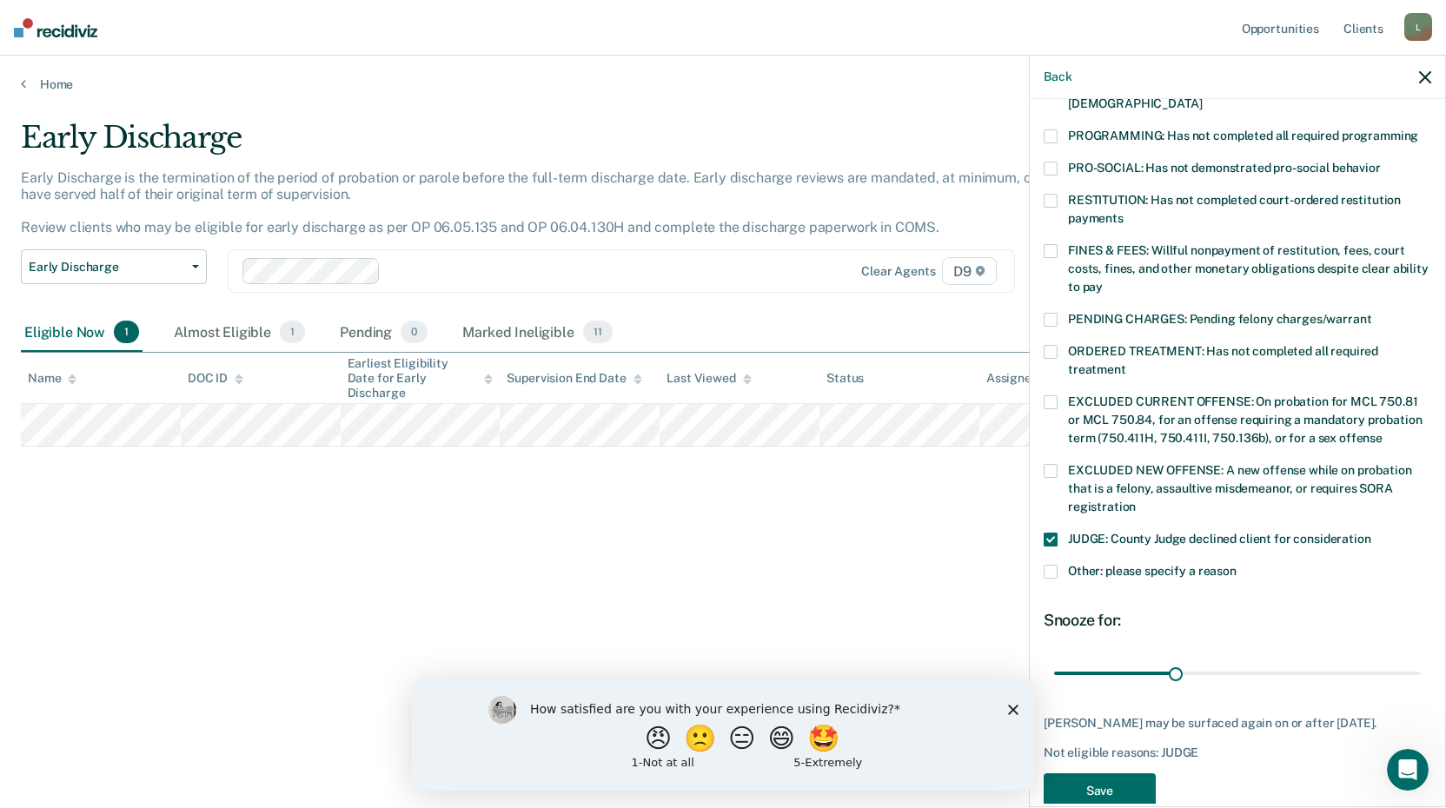
scroll to position [403, 0]
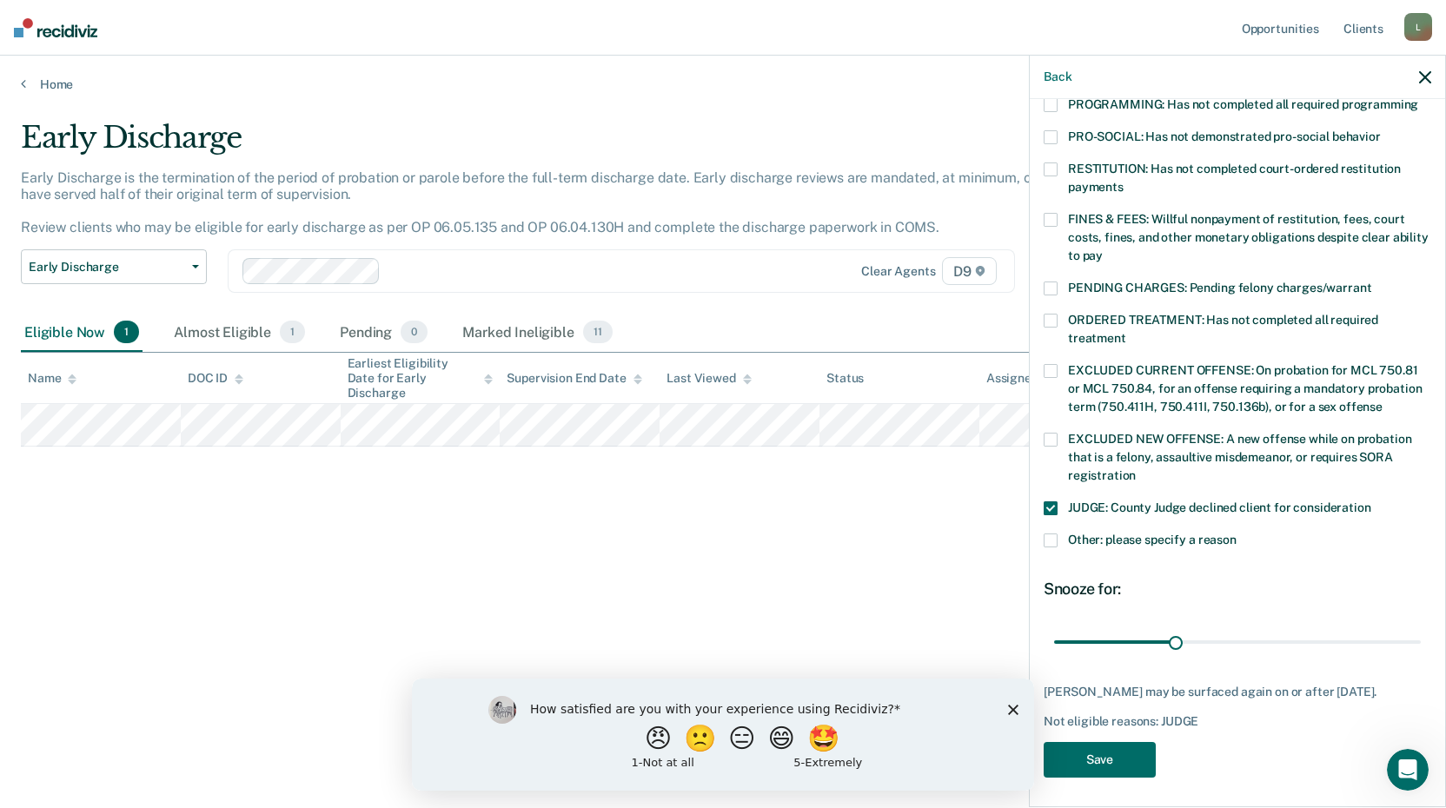
click at [1051, 533] on span at bounding box center [1050, 540] width 14 height 14
click at [1236, 533] on input "Other: please specify a reason" at bounding box center [1236, 533] width 0 height 0
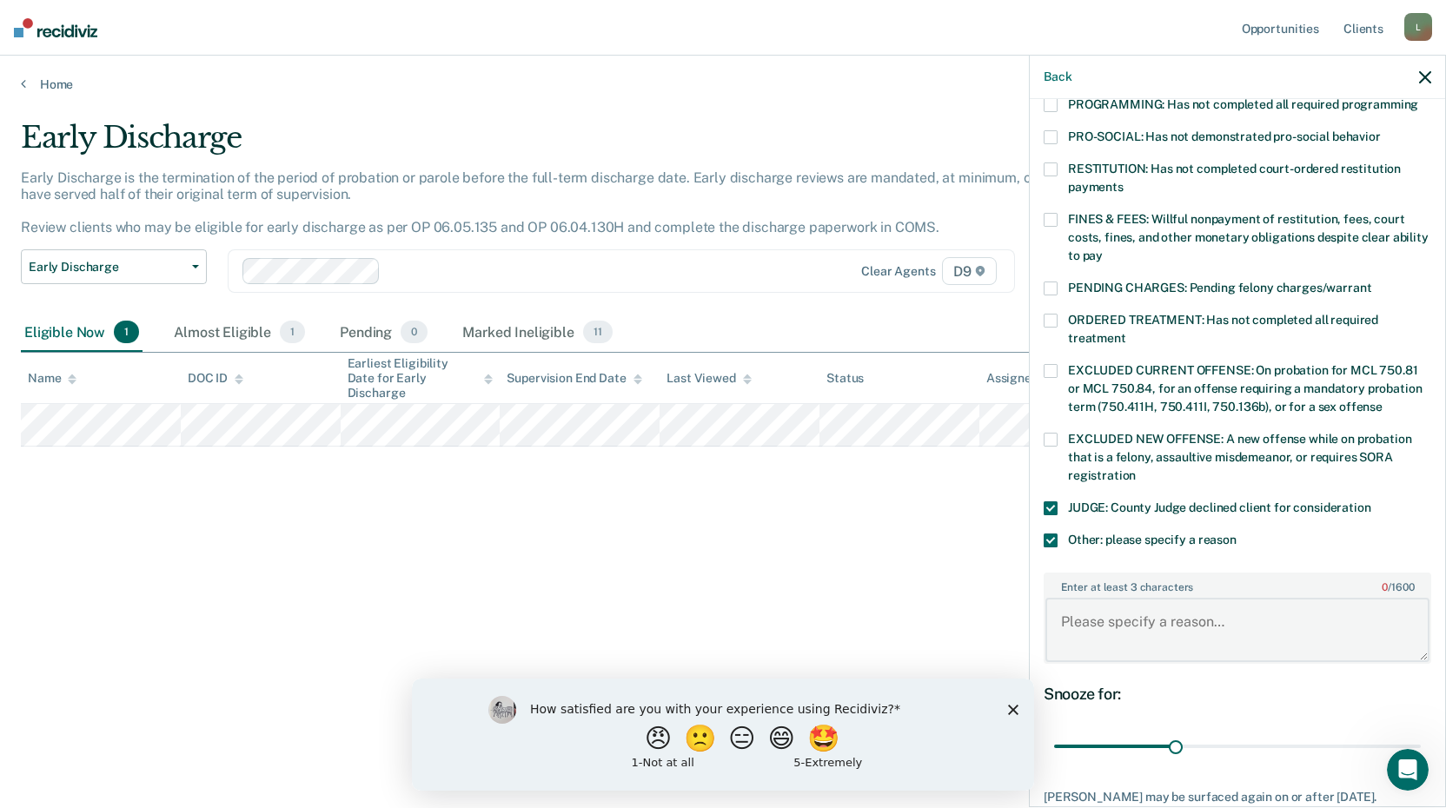
click at [1119, 598] on textarea "Enter at least 3 characters 0 / 1600" at bounding box center [1237, 630] width 384 height 64
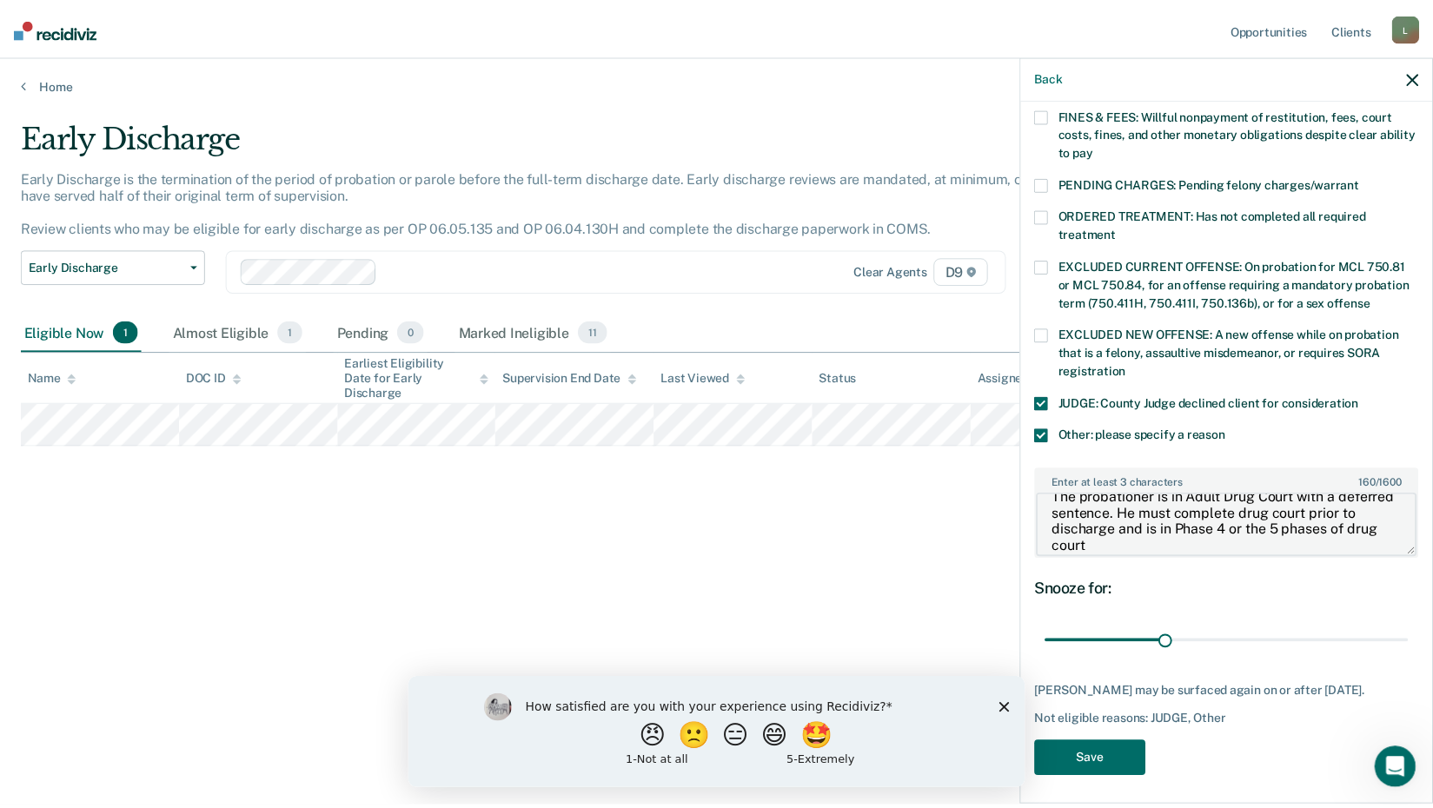
scroll to position [508, 0]
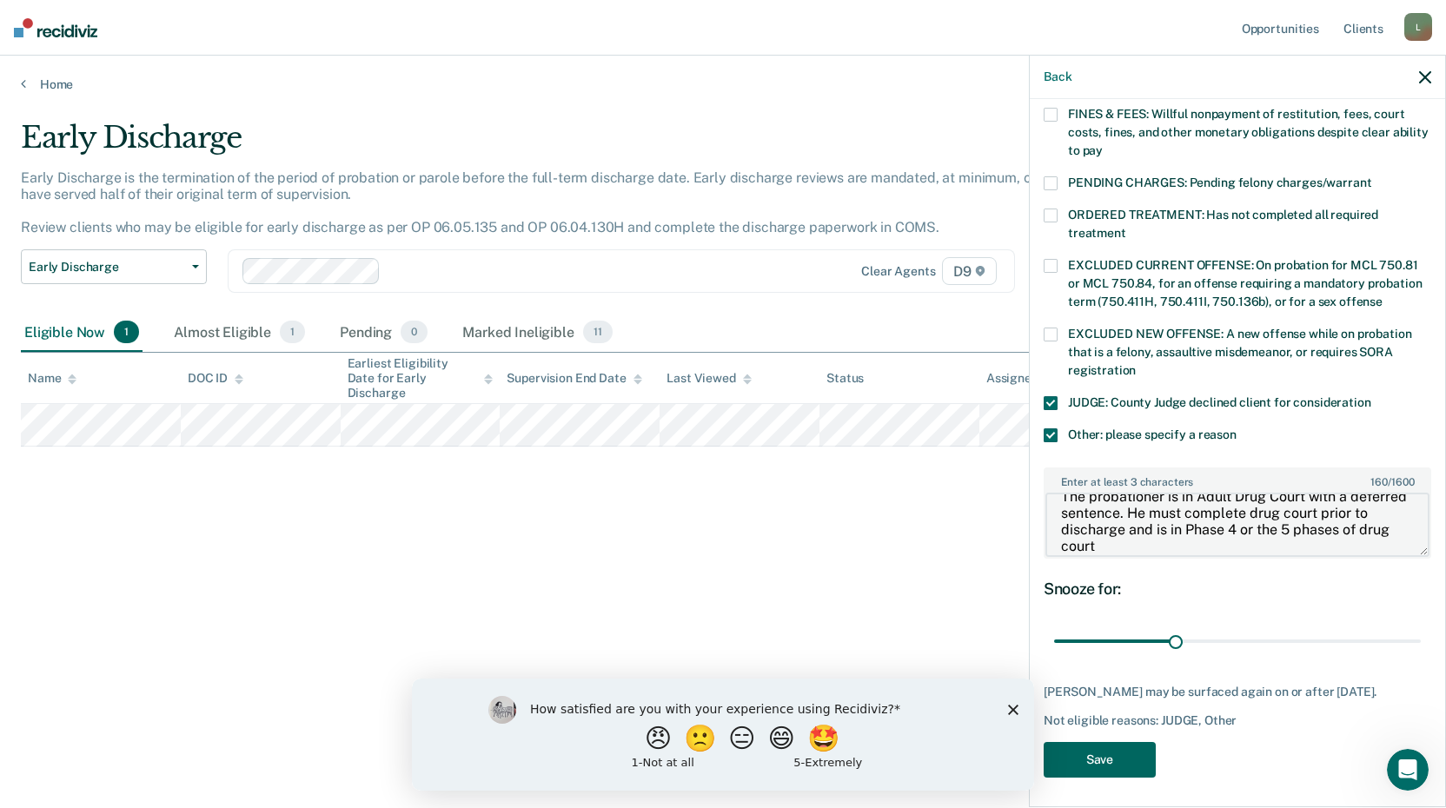
type textarea "The probationer is in Adult Drug Court with a deferred sentence. He must comple…"
click at [1101, 747] on button "Save" at bounding box center [1099, 760] width 112 height 36
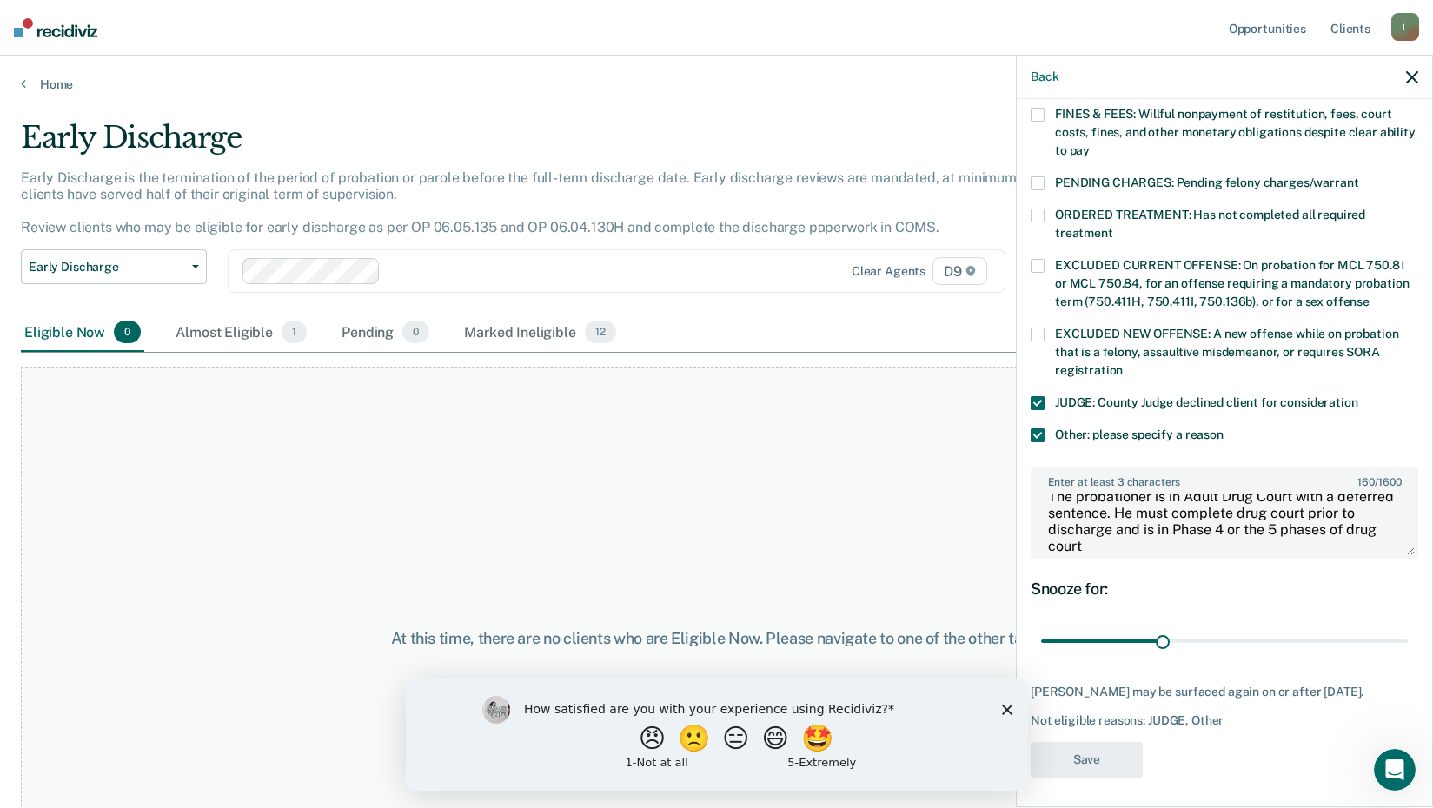
scroll to position [388, 0]
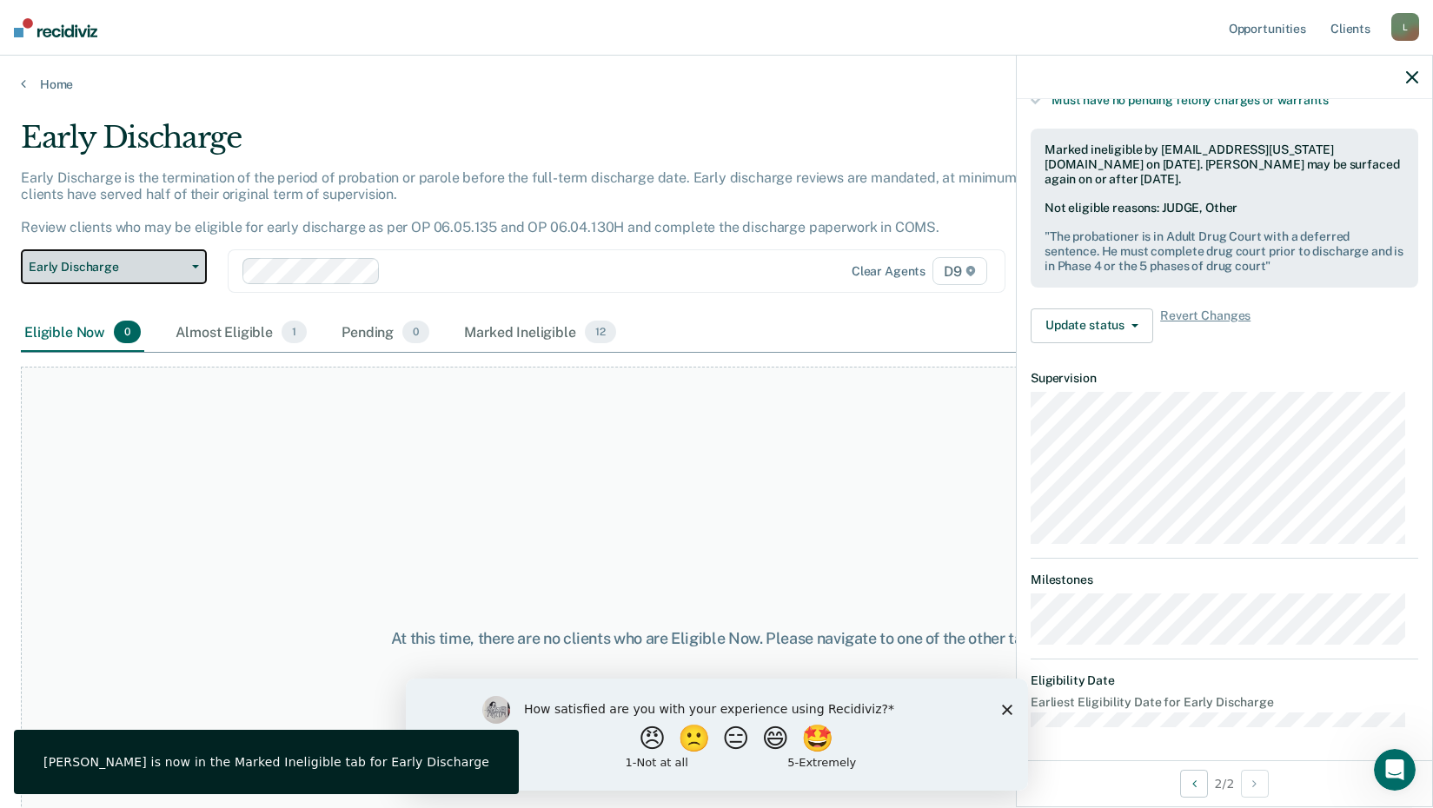
click at [202, 268] on button "Early Discharge" at bounding box center [114, 266] width 186 height 35
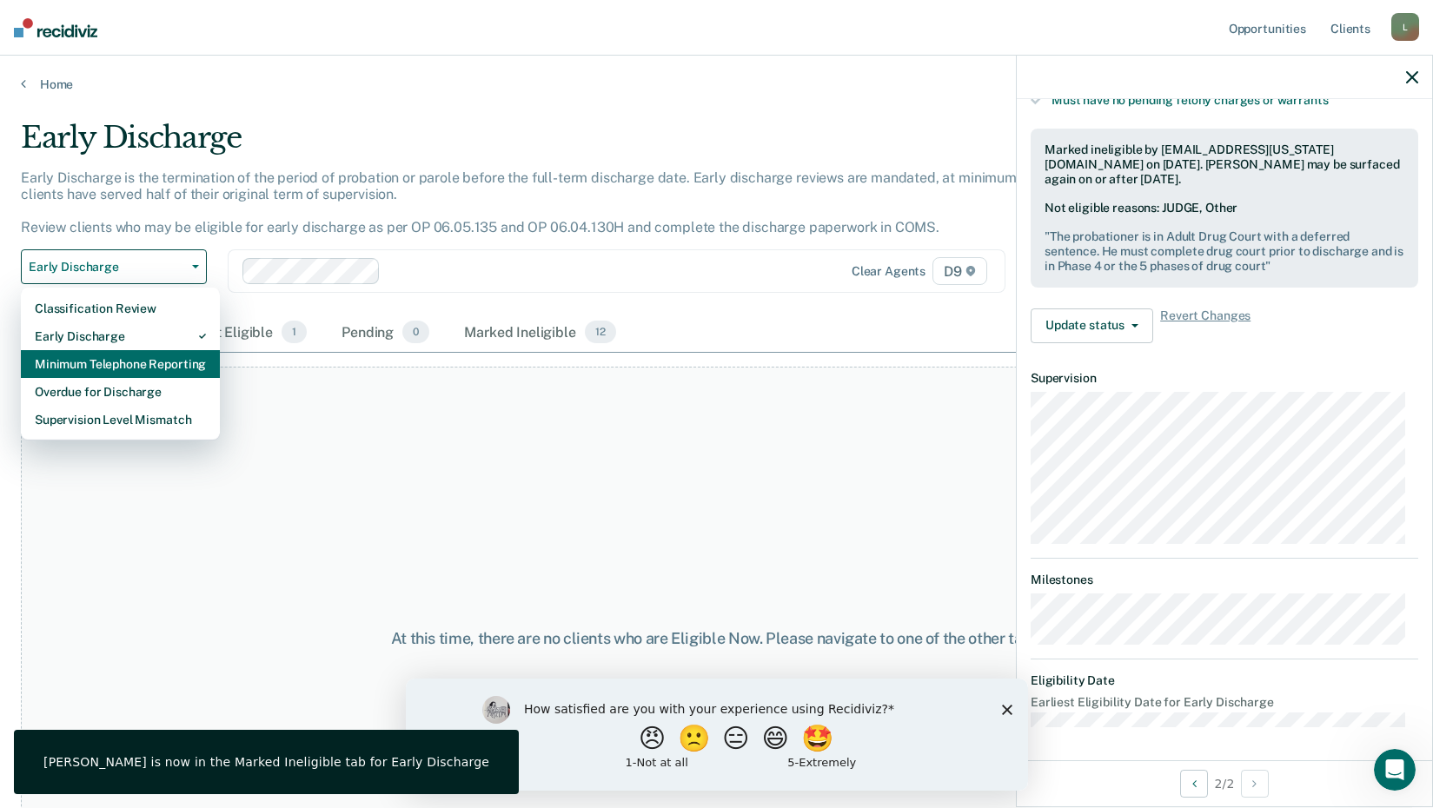
click at [116, 356] on div "Minimum Telephone Reporting" at bounding box center [120, 364] width 171 height 28
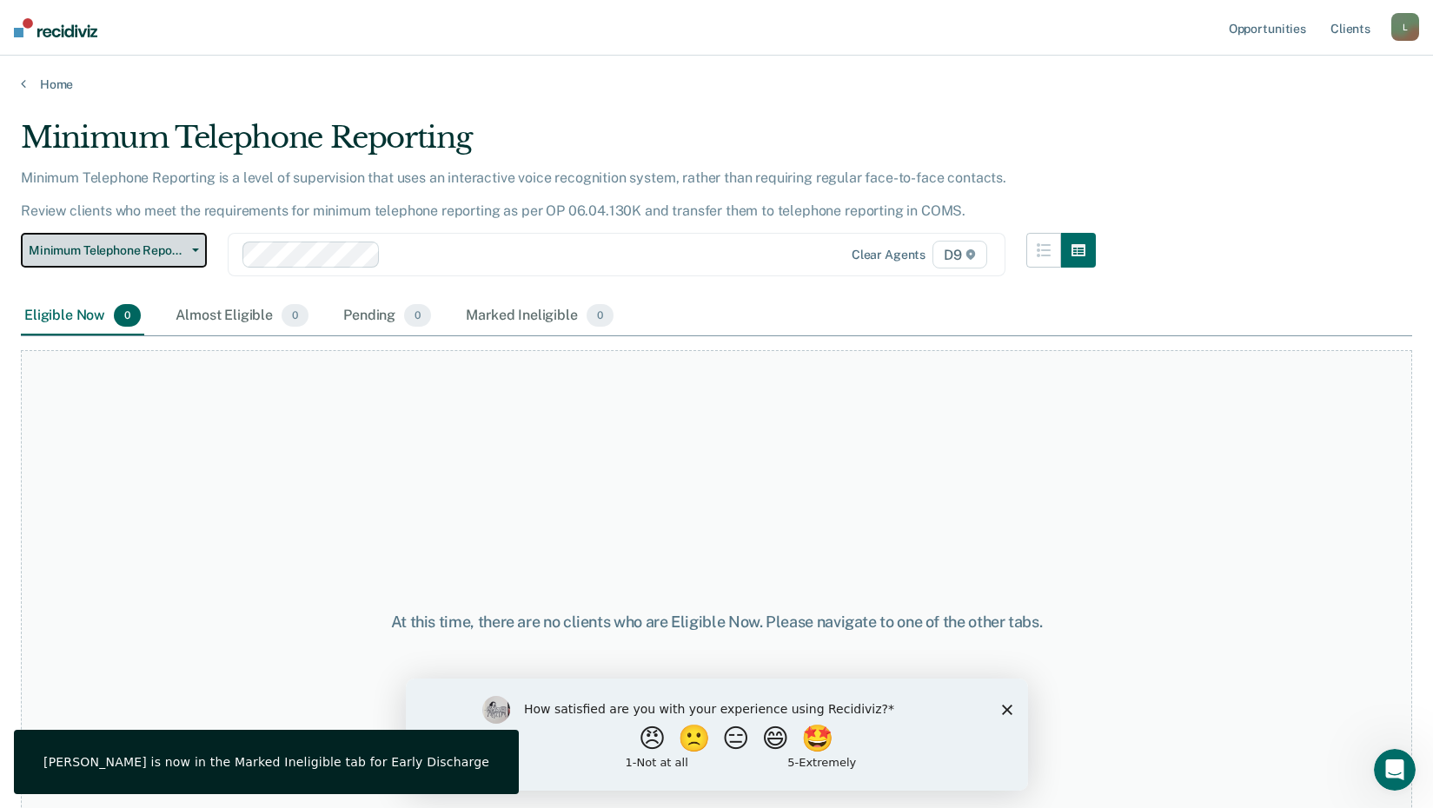
click at [203, 243] on button "Minimum Telephone Reporting" at bounding box center [114, 250] width 186 height 35
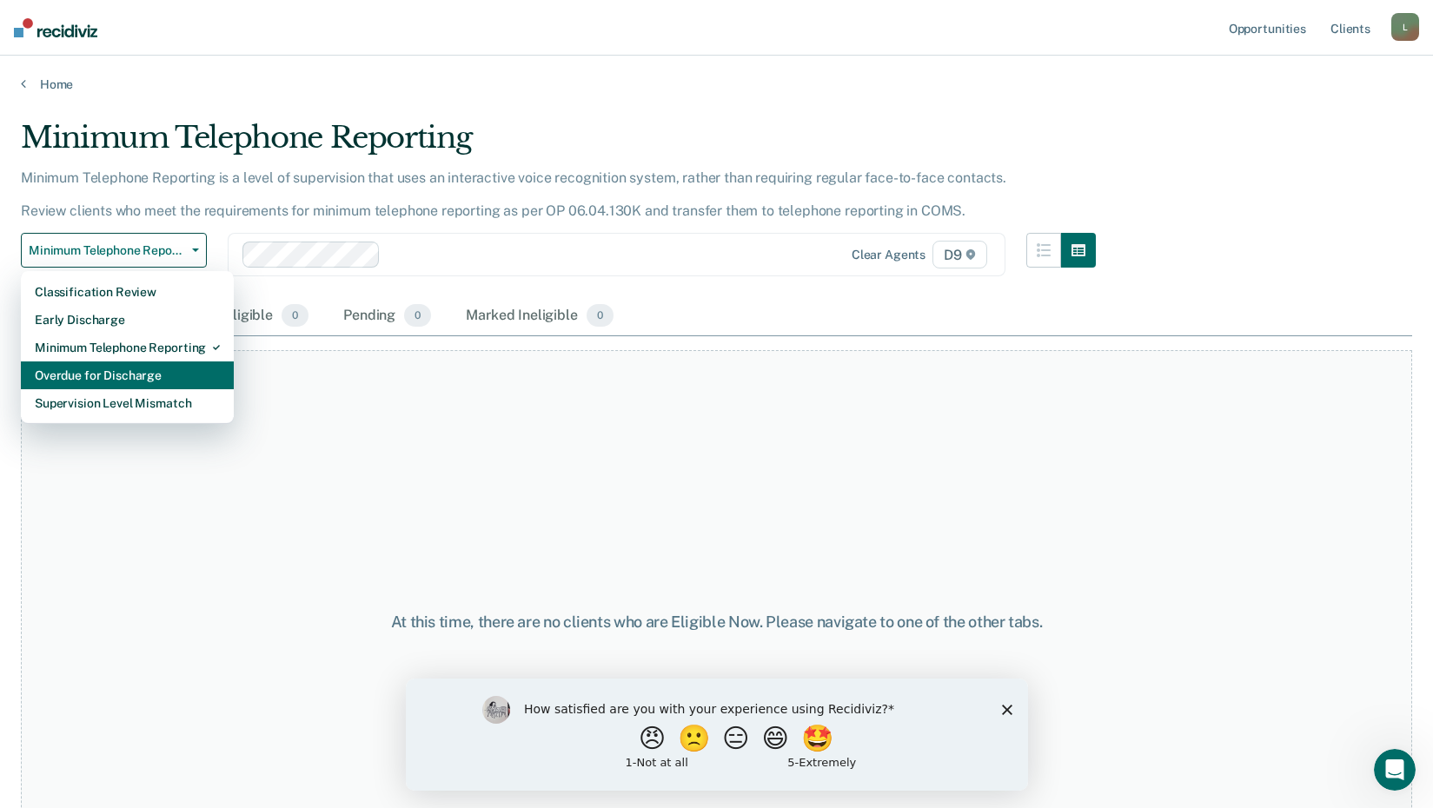
click at [112, 376] on div "Overdue for Discharge" at bounding box center [127, 375] width 185 height 28
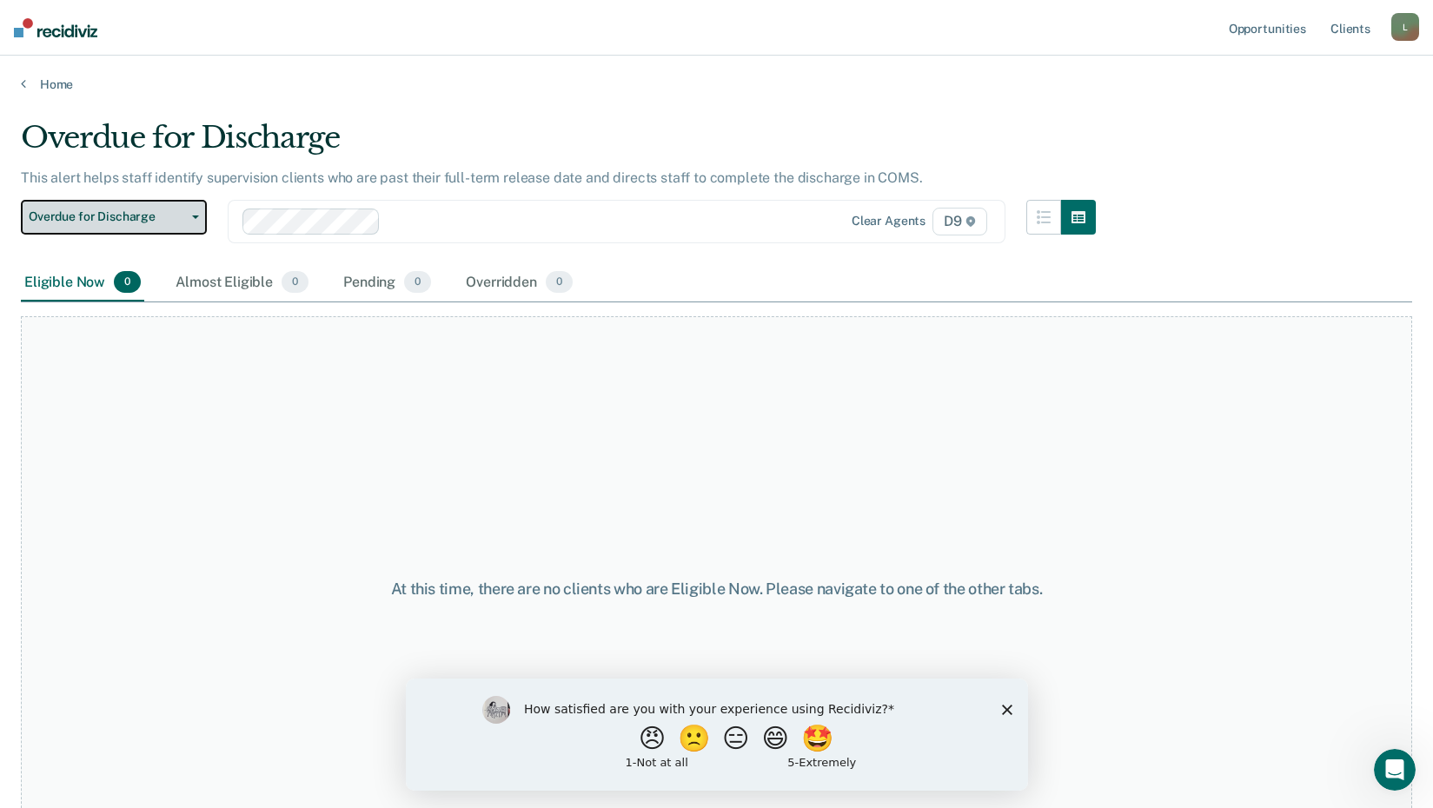
click at [193, 216] on button "Overdue for Discharge" at bounding box center [114, 217] width 186 height 35
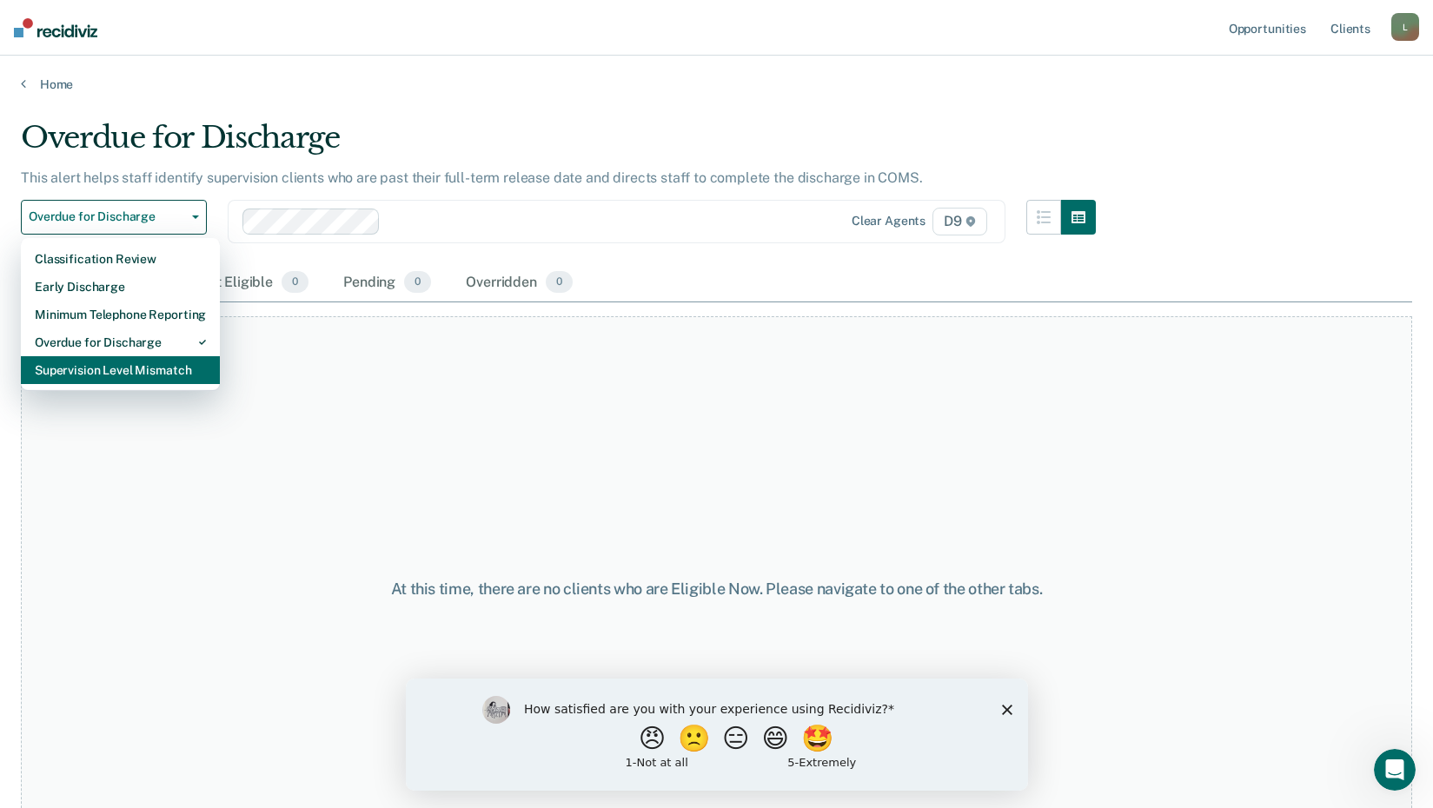
click at [101, 367] on div "Supervision Level Mismatch" at bounding box center [120, 370] width 171 height 28
